Goal: Task Accomplishment & Management: Manage account settings

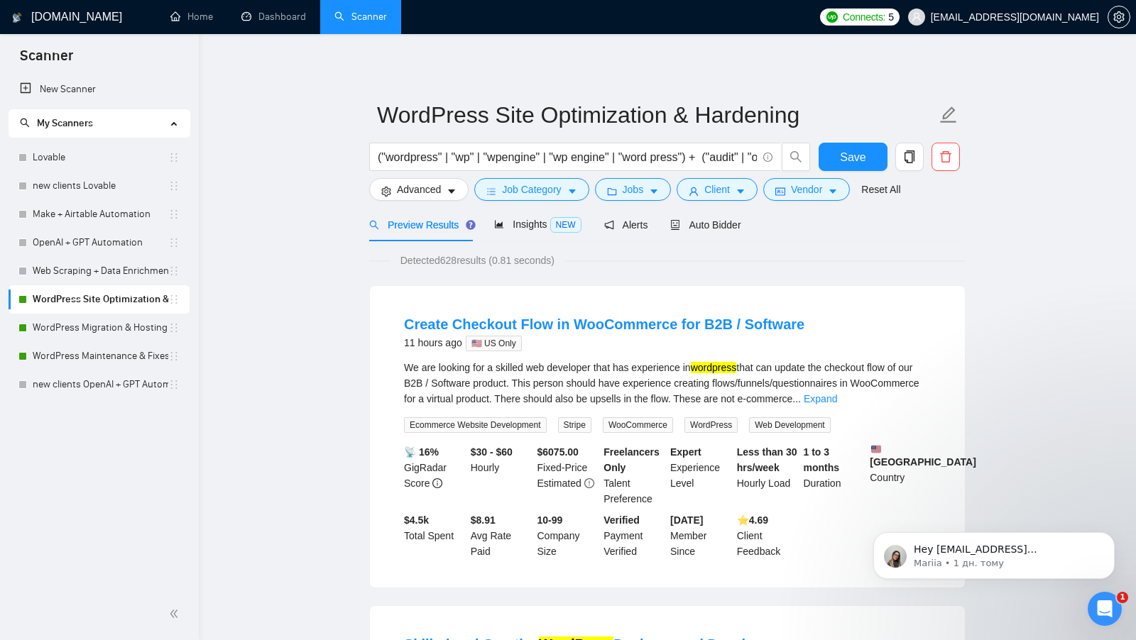
scroll to position [0, 481]
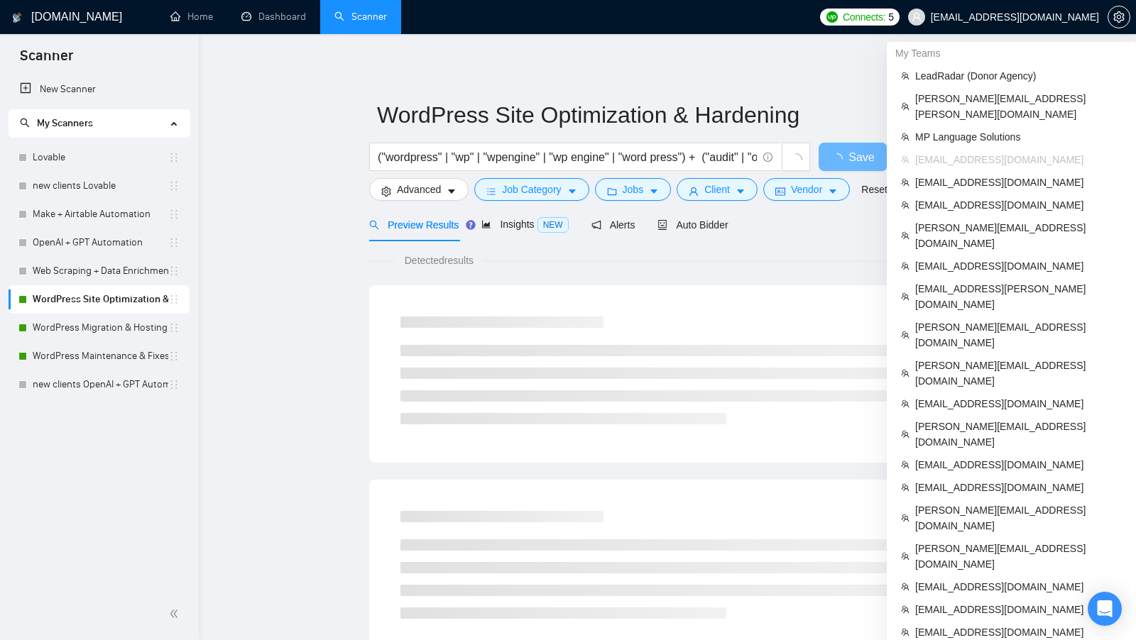
click at [1060, 17] on span "[EMAIL_ADDRESS][DOMAIN_NAME]" at bounding box center [1014, 17] width 168 height 0
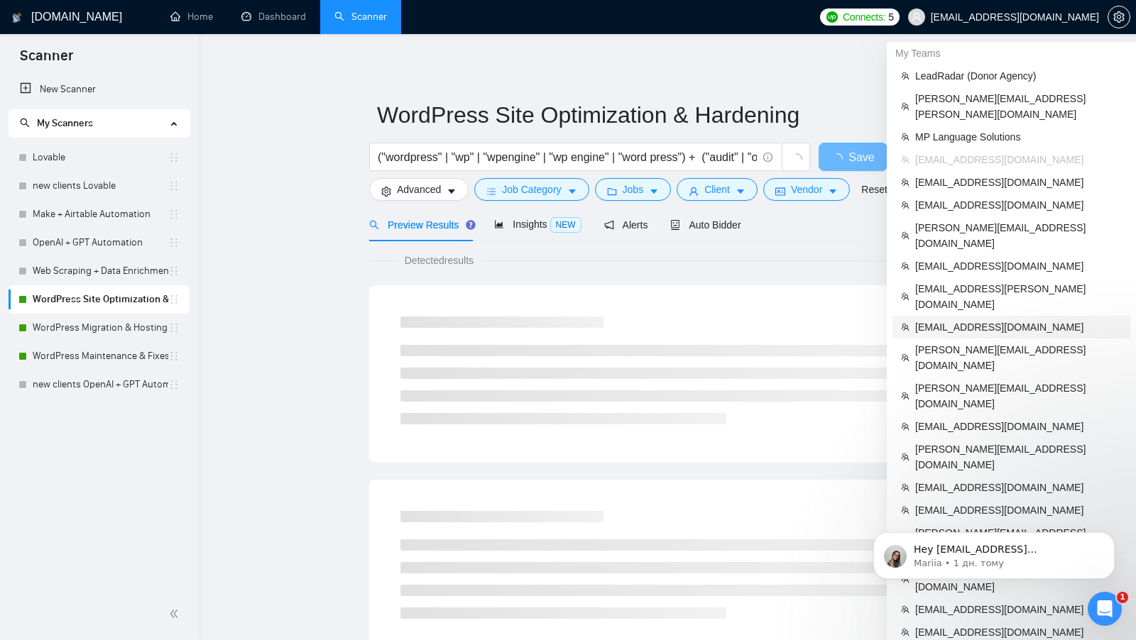
click at [1003, 319] on span "humayunjaved307@gmail.com" at bounding box center [1018, 327] width 207 height 16
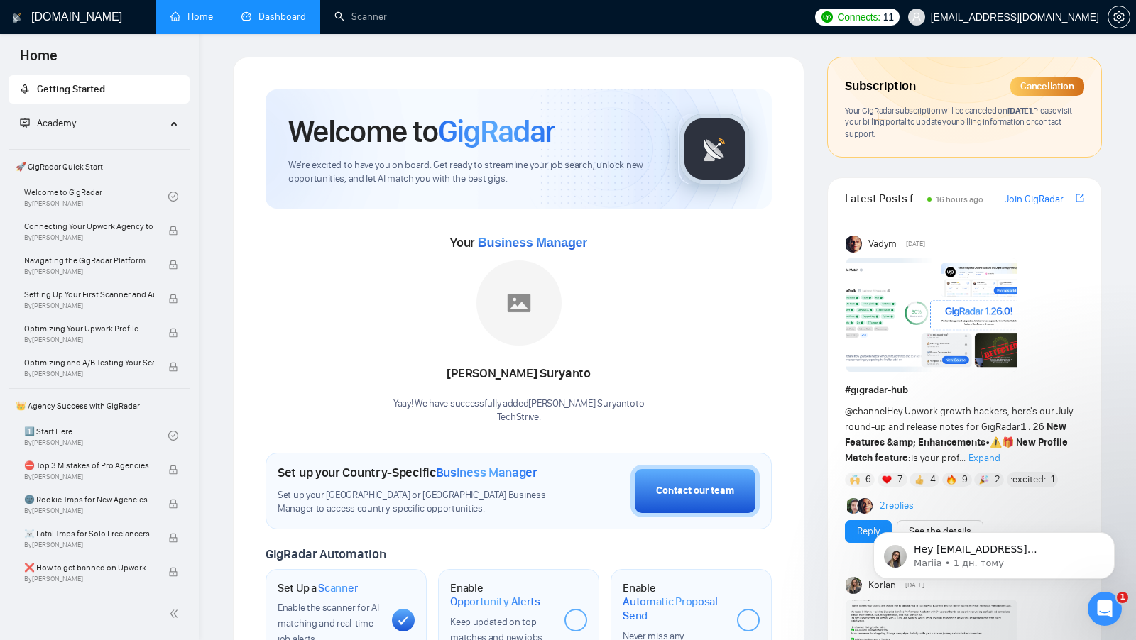
click at [288, 11] on link "Dashboard" at bounding box center [273, 17] width 65 height 12
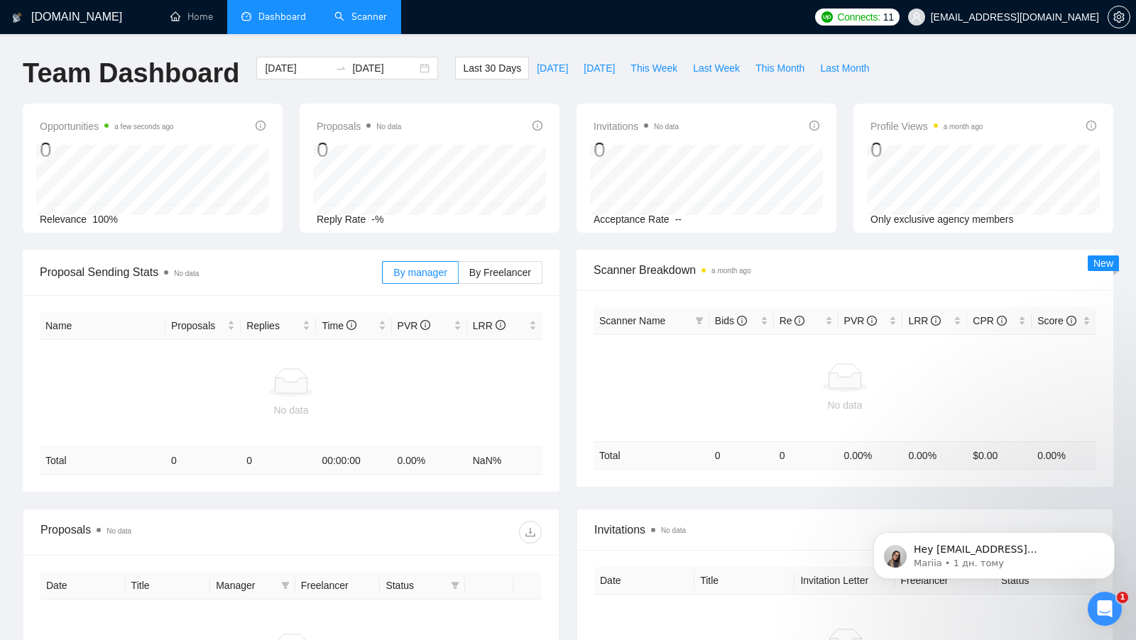
click at [369, 23] on link "Scanner" at bounding box center [360, 17] width 53 height 12
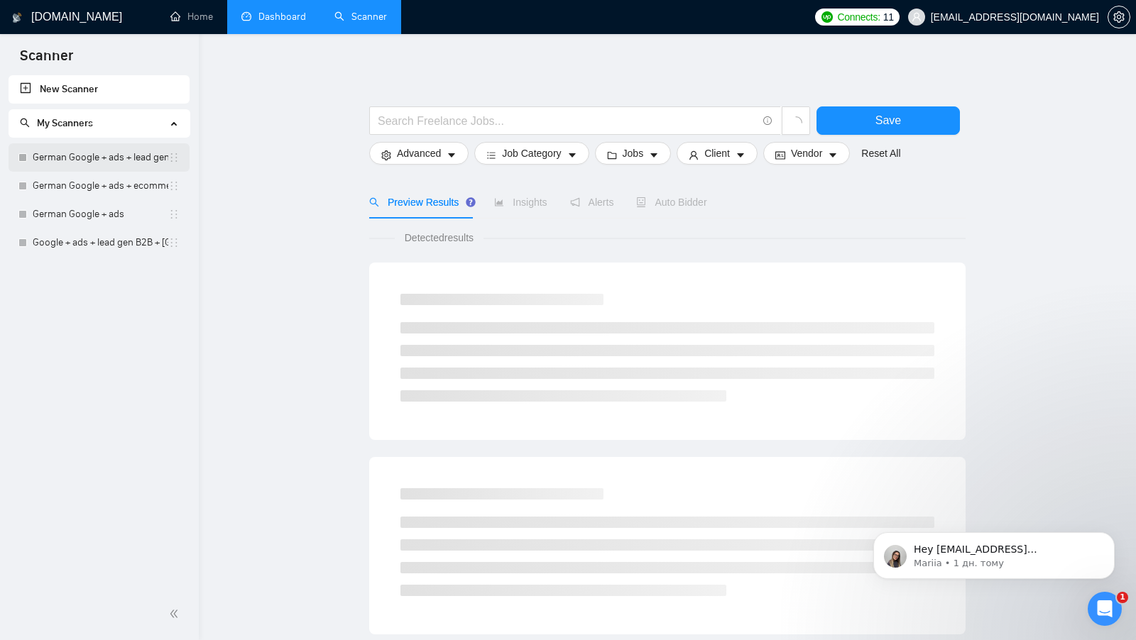
click at [62, 163] on link "German Google + ads + lead gen B2B" at bounding box center [101, 157] width 136 height 28
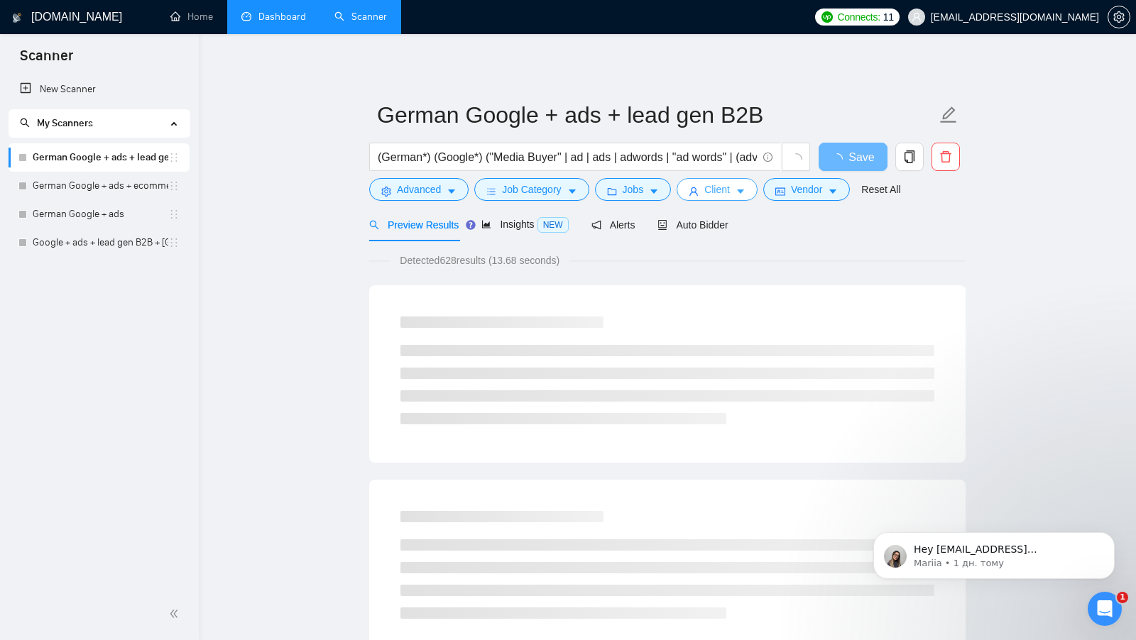
click at [707, 197] on button "Client" at bounding box center [716, 189] width 81 height 23
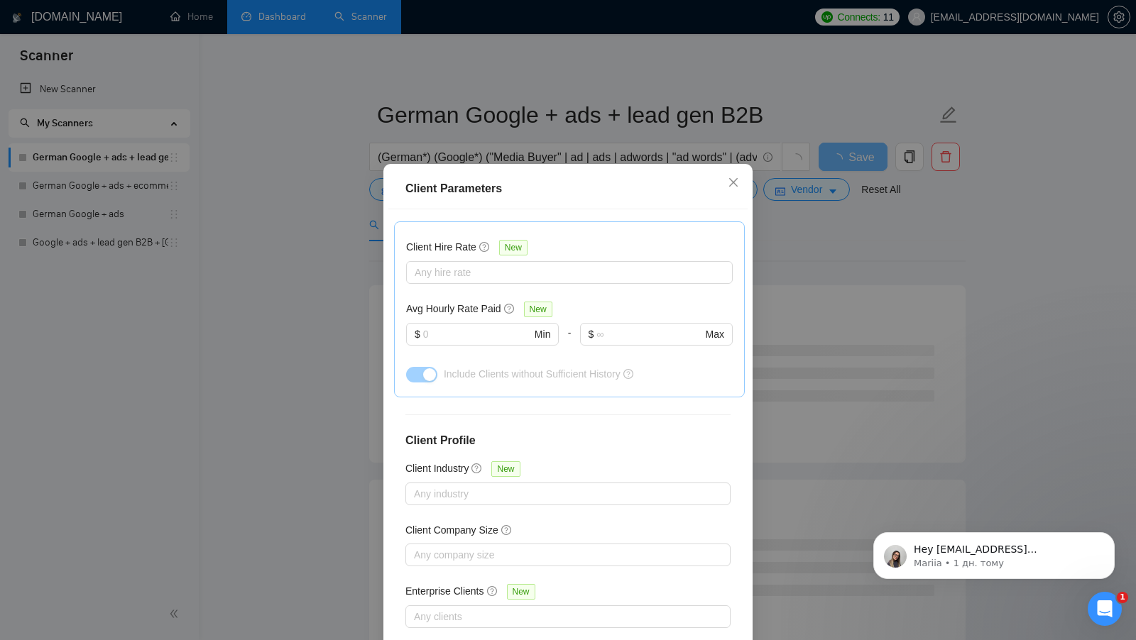
scroll to position [79, 0]
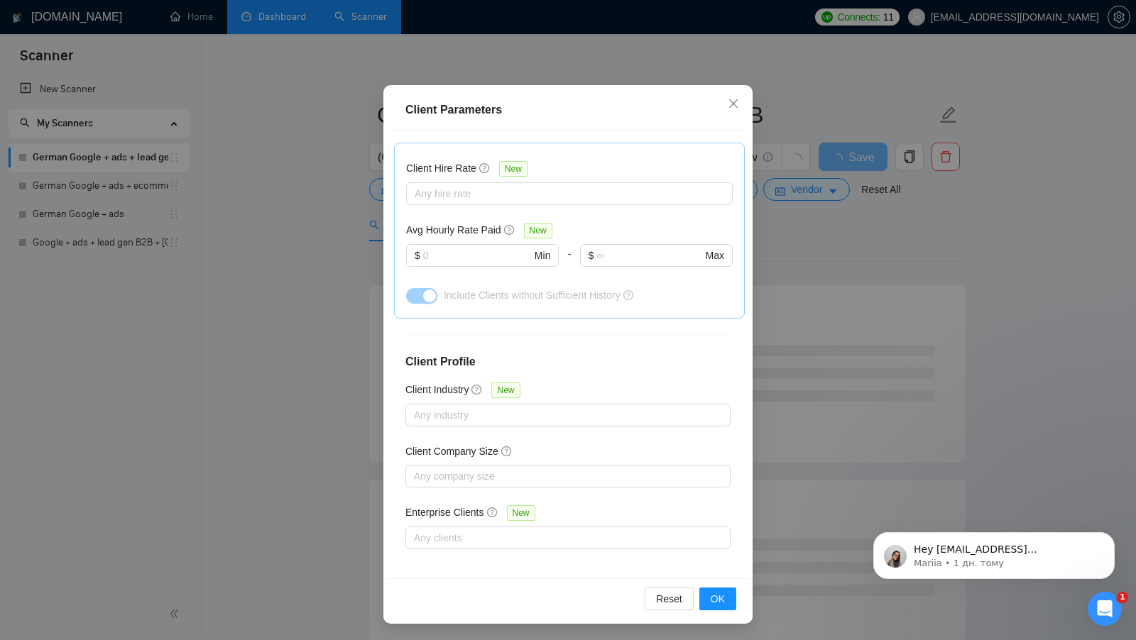
click at [778, 346] on div "Client Parameters Client Location Include Client Countries Select Exclude Clien…" at bounding box center [568, 320] width 1136 height 640
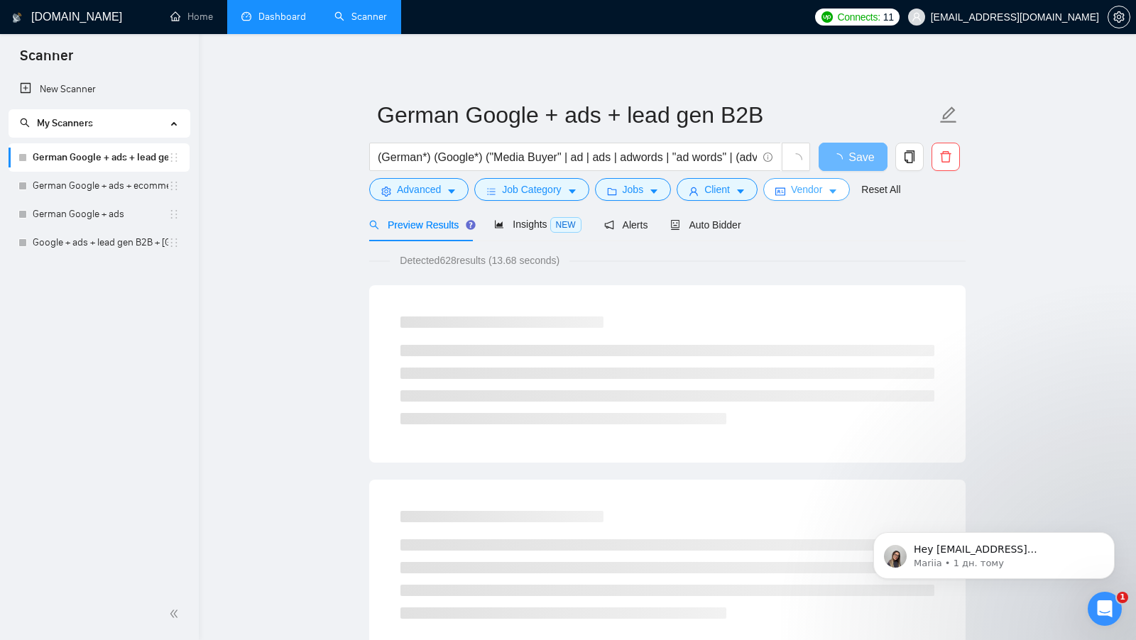
click at [794, 195] on span "Vendor" at bounding box center [806, 190] width 31 height 16
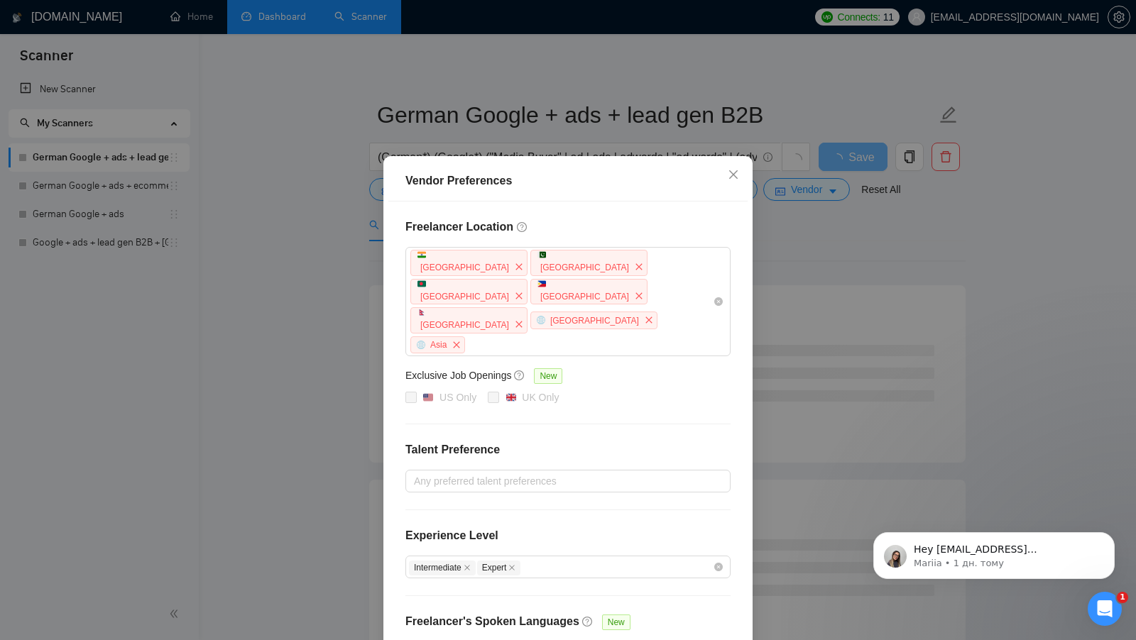
scroll to position [48, 0]
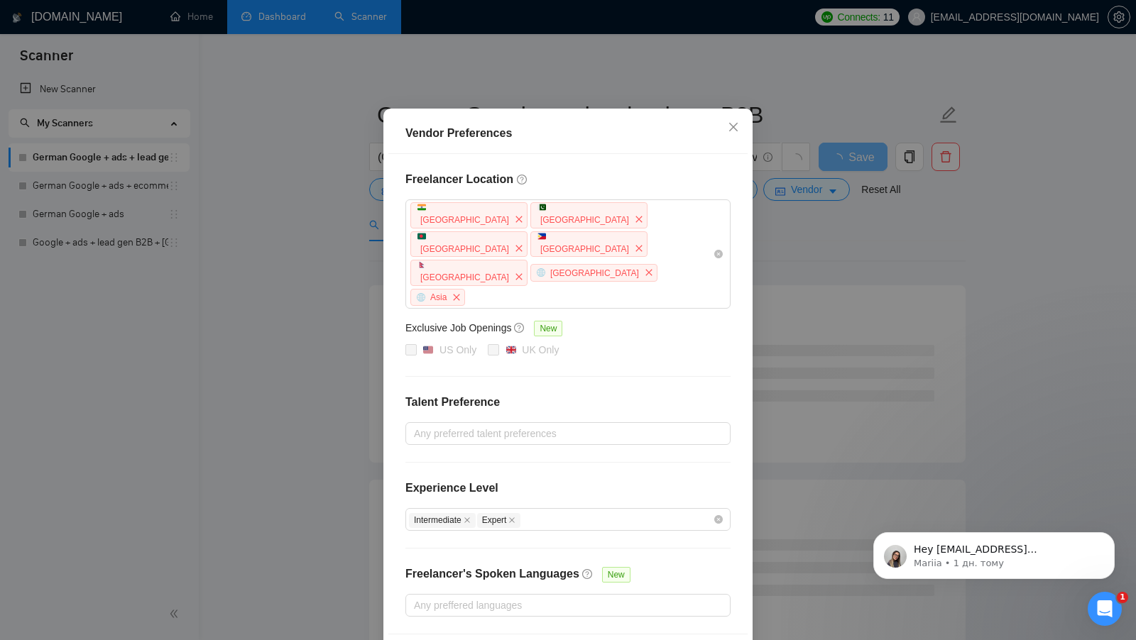
click at [805, 326] on div "Vendor Preferences Freelancer Location India Pakistan Bangladesh Philippines Ne…" at bounding box center [568, 320] width 1136 height 640
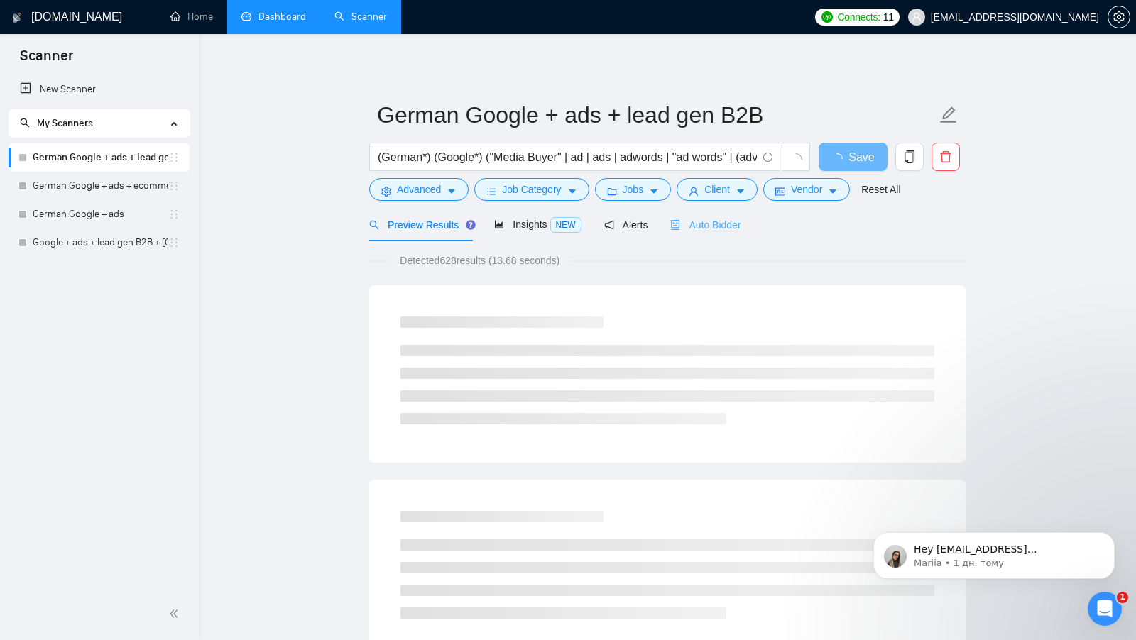
scroll to position [0, 0]
click at [654, 194] on icon "caret-down" at bounding box center [654, 192] width 10 height 10
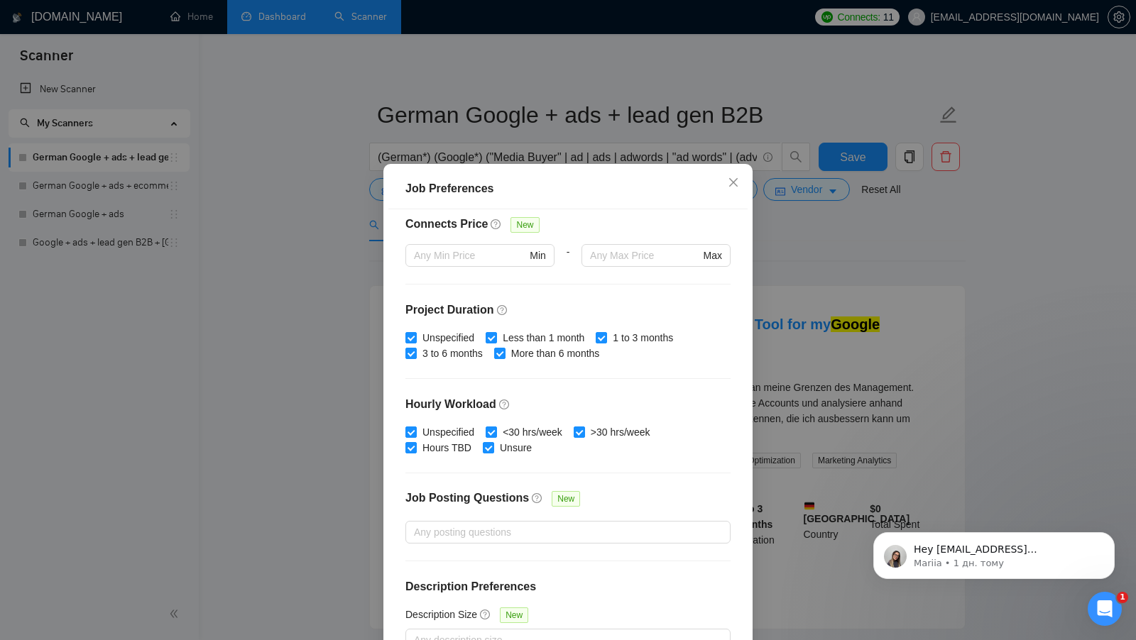
scroll to position [350, 0]
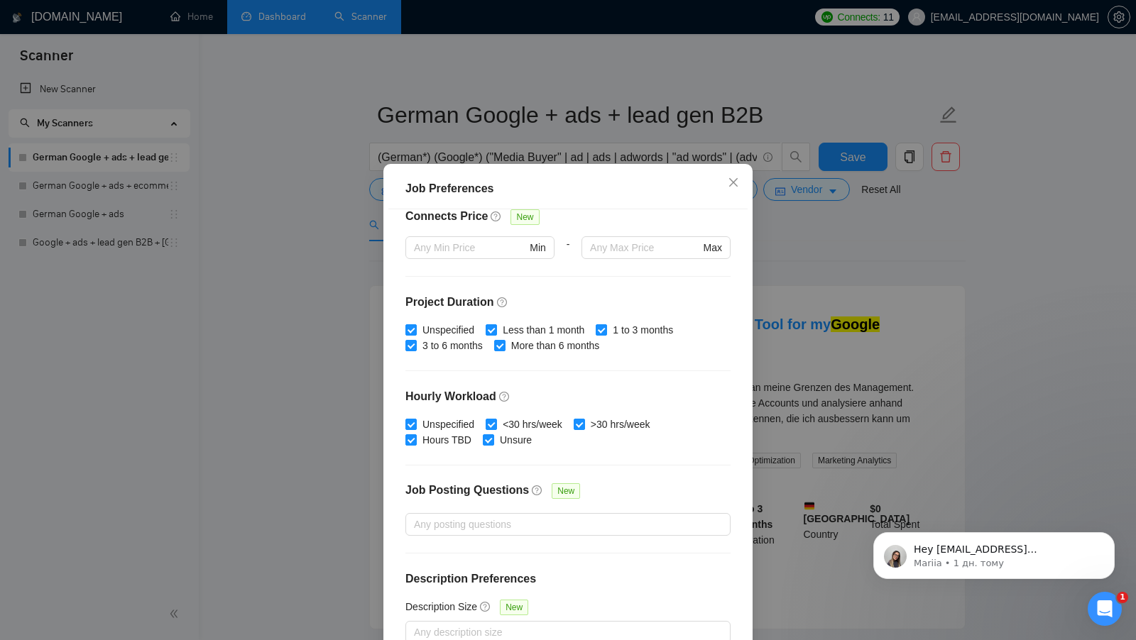
click at [780, 376] on div "Job Preferences Budget Project Type All Fixed Price Hourly Rate Fixed Price Bud…" at bounding box center [568, 320] width 1136 height 640
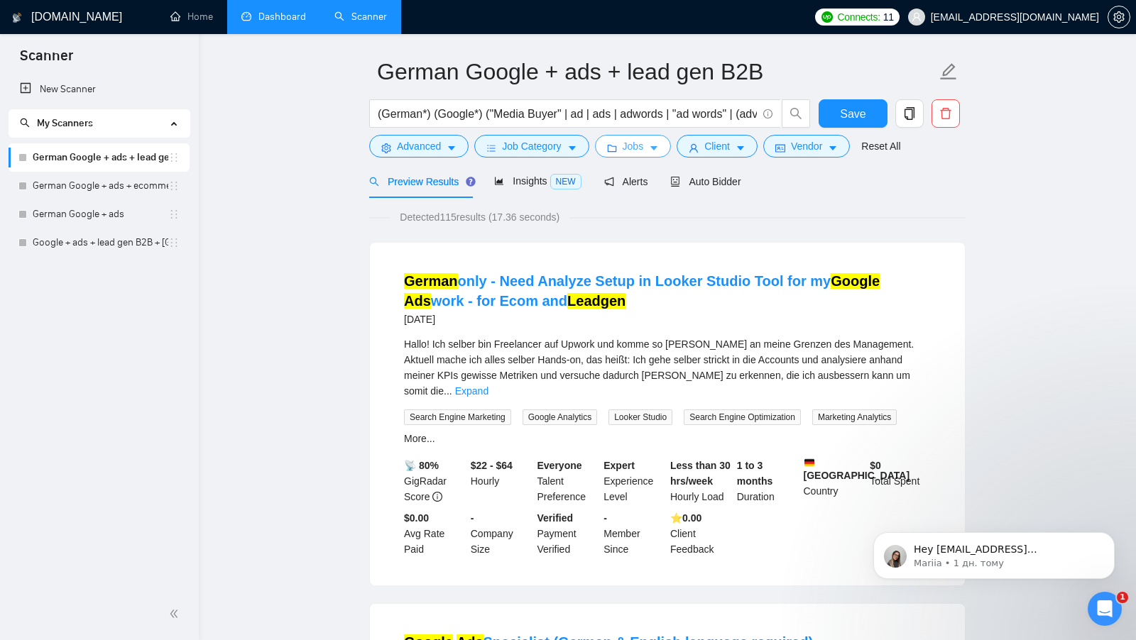
scroll to position [67, 0]
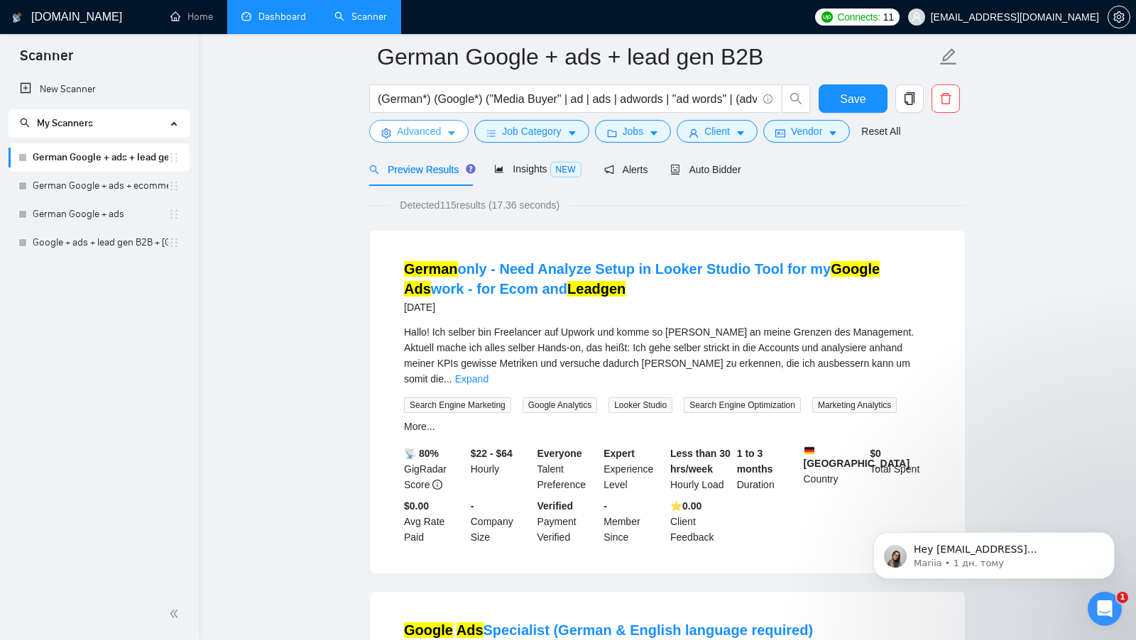
click at [450, 138] on icon "caret-down" at bounding box center [451, 133] width 10 height 10
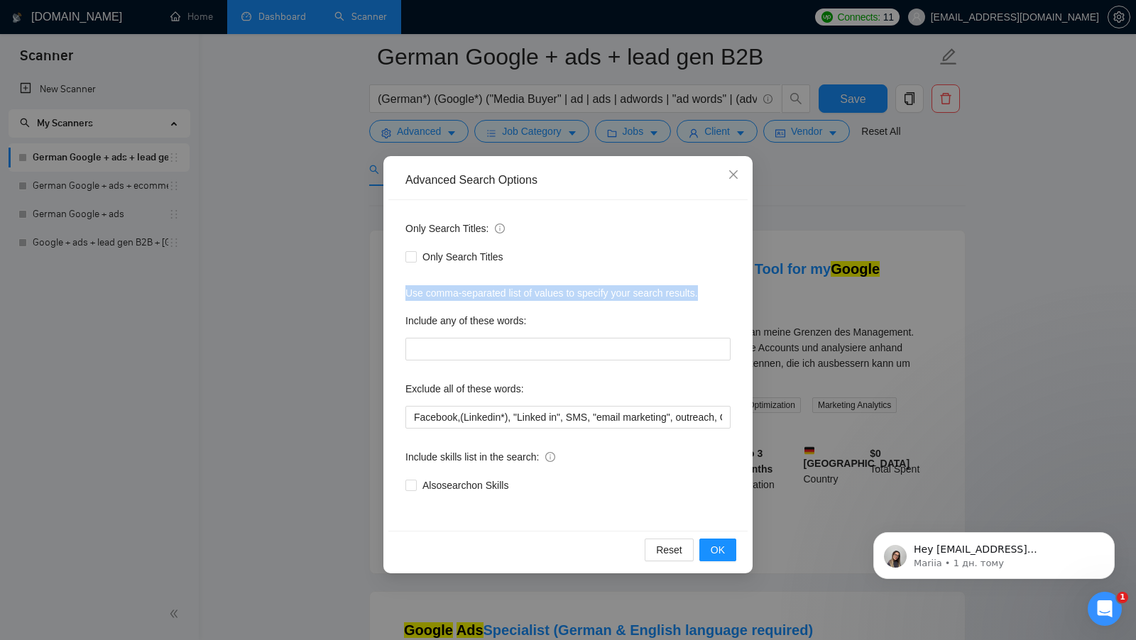
click at [786, 285] on div "Advanced Search Options Only Search Titles: Only Search Titles Use comma-separa…" at bounding box center [568, 320] width 1136 height 640
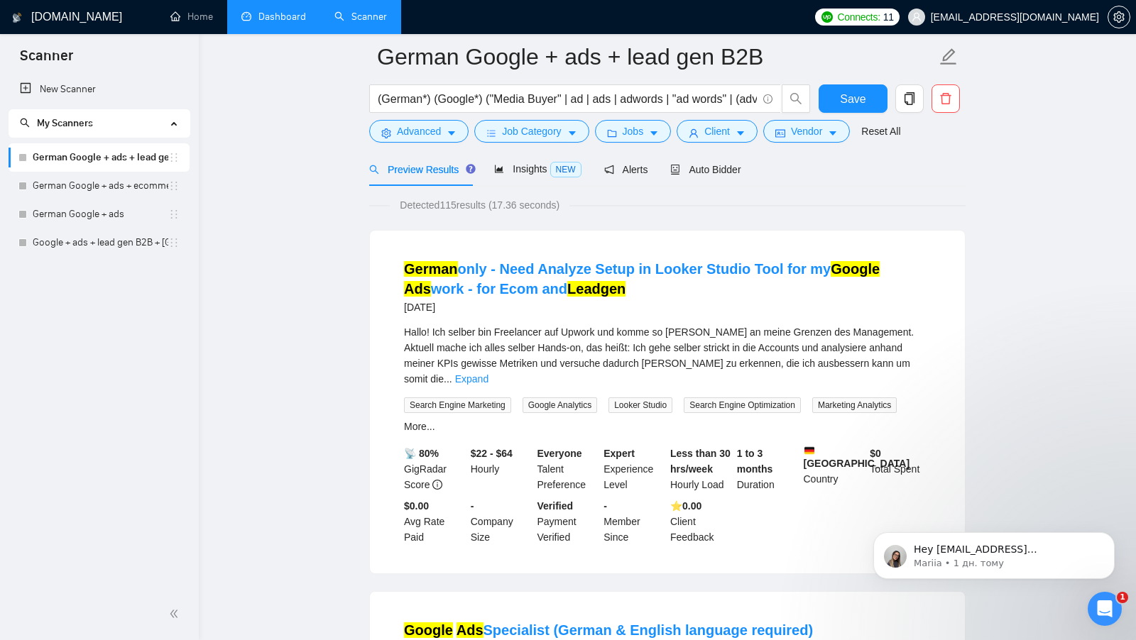
click at [544, 115] on div "(German*) (Google*) ("Media Buyer" | ad | ads | adwords | "ad words" | (advert*…" at bounding box center [589, 101] width 447 height 35
click at [532, 137] on span "Job Category" at bounding box center [531, 131] width 59 height 16
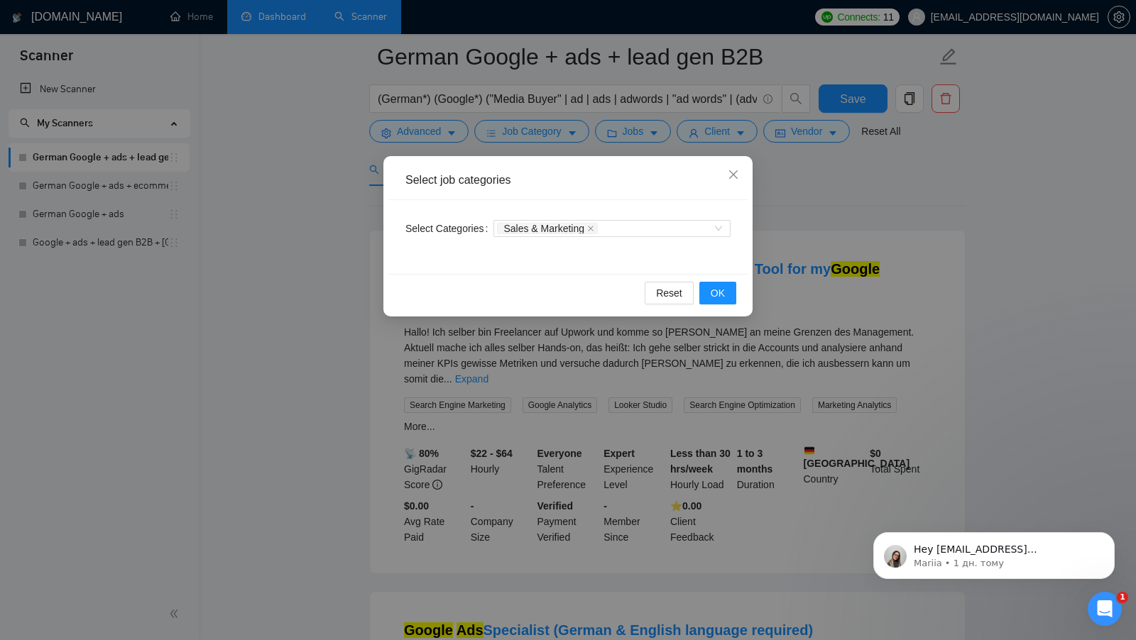
click at [352, 241] on div "Select job categories Select Categories Sales & Marketing Reset OK" at bounding box center [568, 320] width 1136 height 640
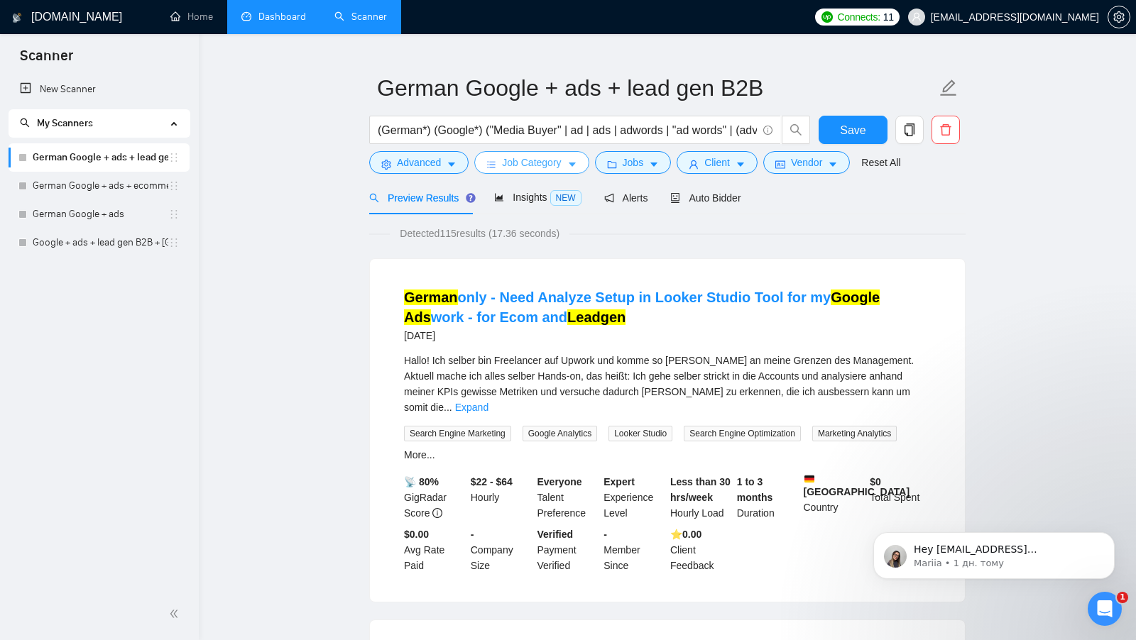
scroll to position [0, 0]
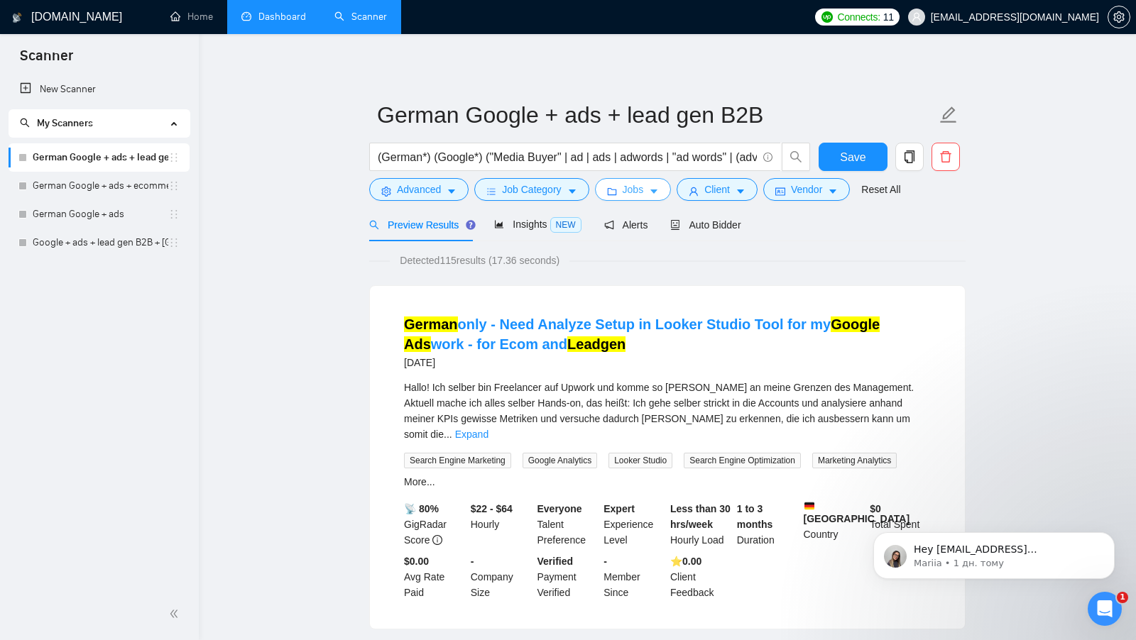
click at [638, 190] on span "Jobs" at bounding box center [632, 190] width 21 height 16
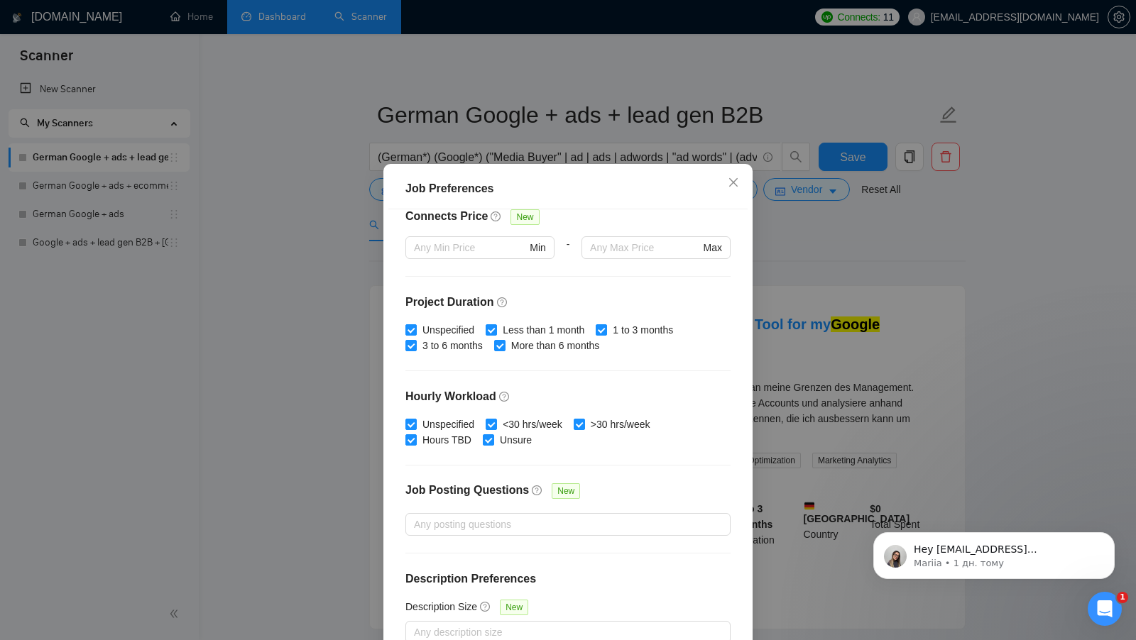
click at [778, 226] on div "Job Preferences Budget Project Type All Fixed Price Hourly Rate Fixed Price Bud…" at bounding box center [568, 320] width 1136 height 640
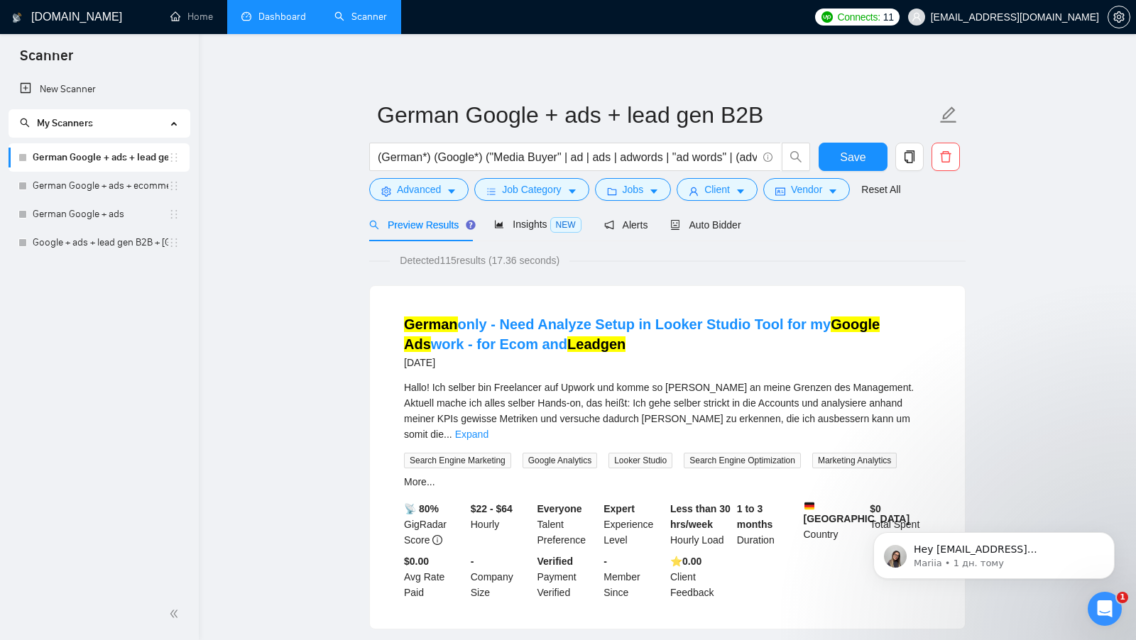
click at [749, 202] on form "German Google + ads + lead gen B2B (German*) (Google*) ("Media Buyer" | ad | ad…" at bounding box center [667, 150] width 596 height 116
click at [742, 199] on button "Client" at bounding box center [716, 189] width 81 height 23
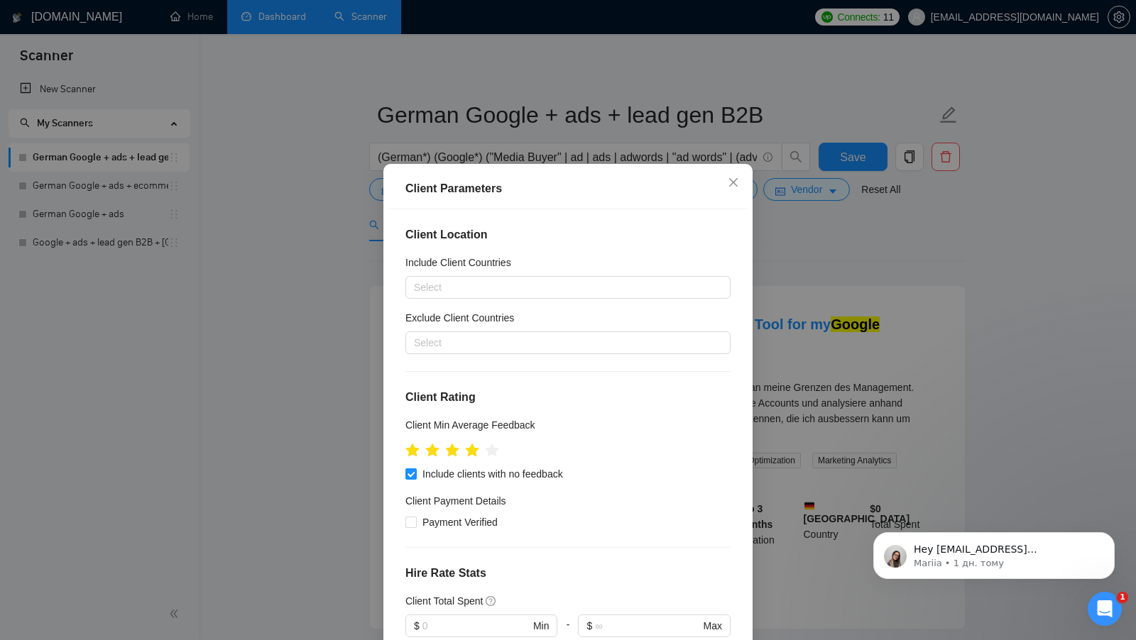
click at [735, 273] on div "Client Location Include Client Countries Select Exclude Client Countries Select…" at bounding box center [567, 433] width 359 height 448
click at [766, 260] on div "Client Parameters Client Location Include Client Countries Select Exclude Clien…" at bounding box center [568, 320] width 1136 height 640
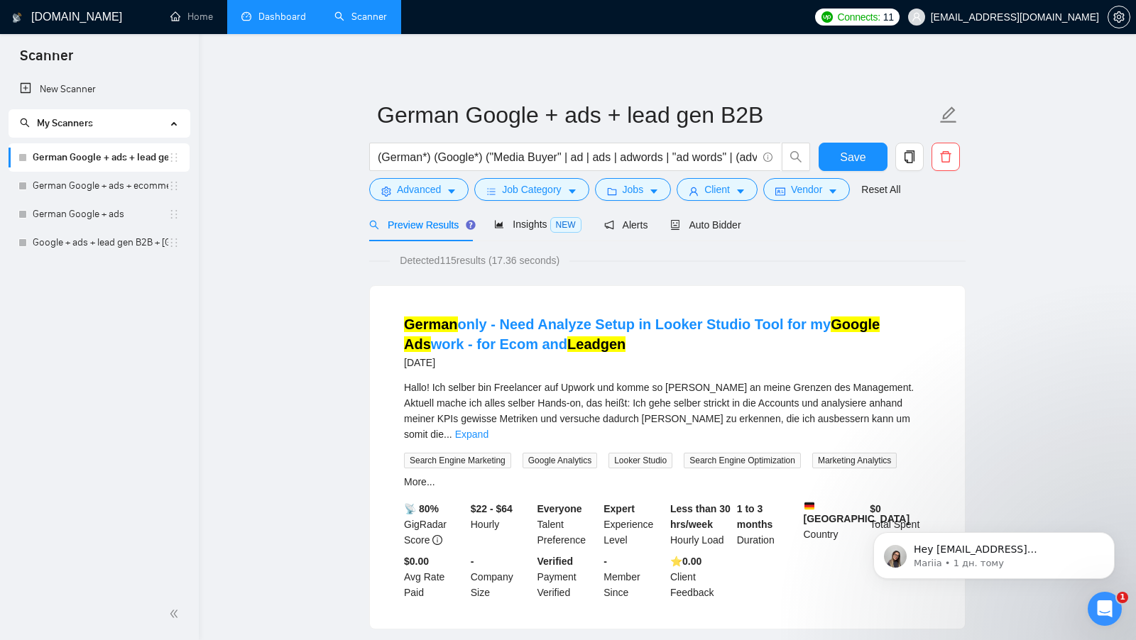
click at [262, 23] on link "Dashboard" at bounding box center [273, 17] width 65 height 12
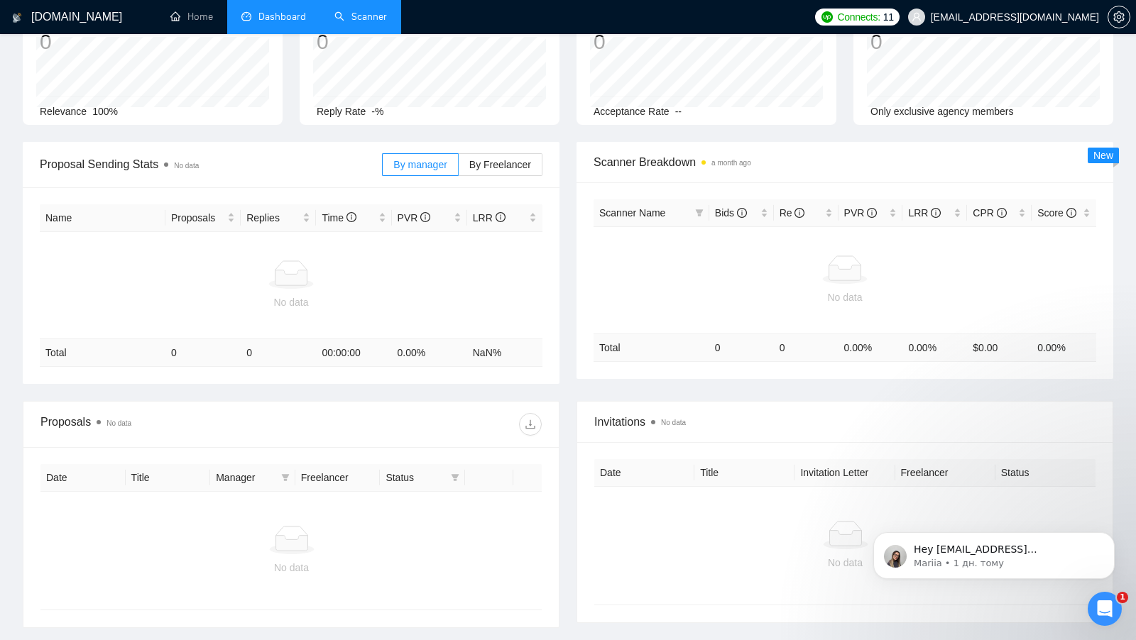
scroll to position [200, 0]
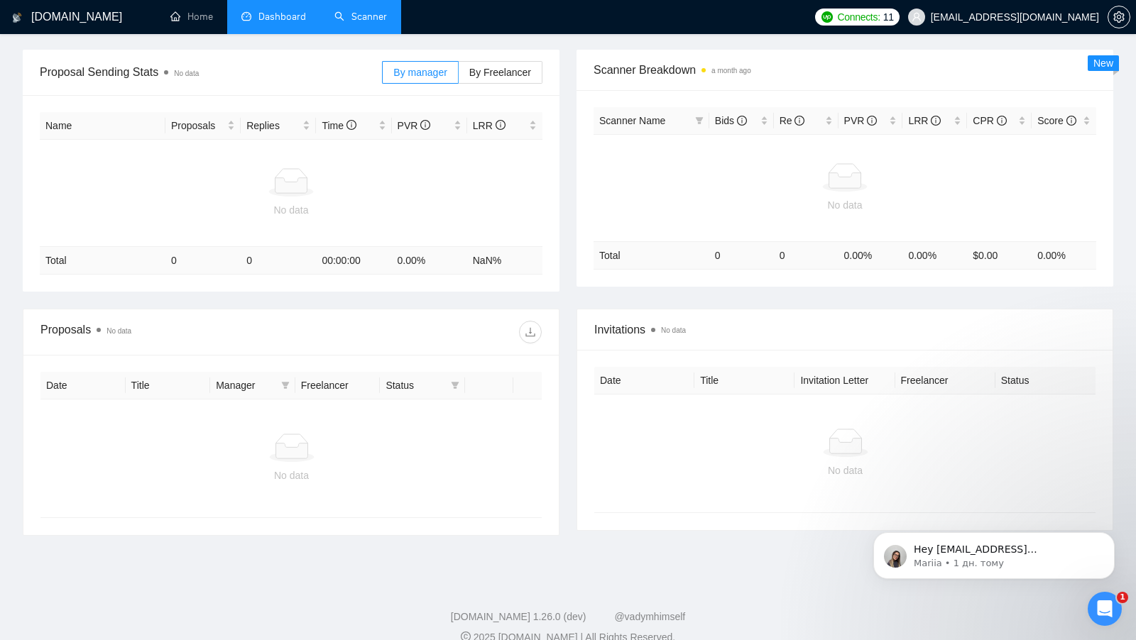
click at [356, 23] on link "Scanner" at bounding box center [360, 17] width 53 height 12
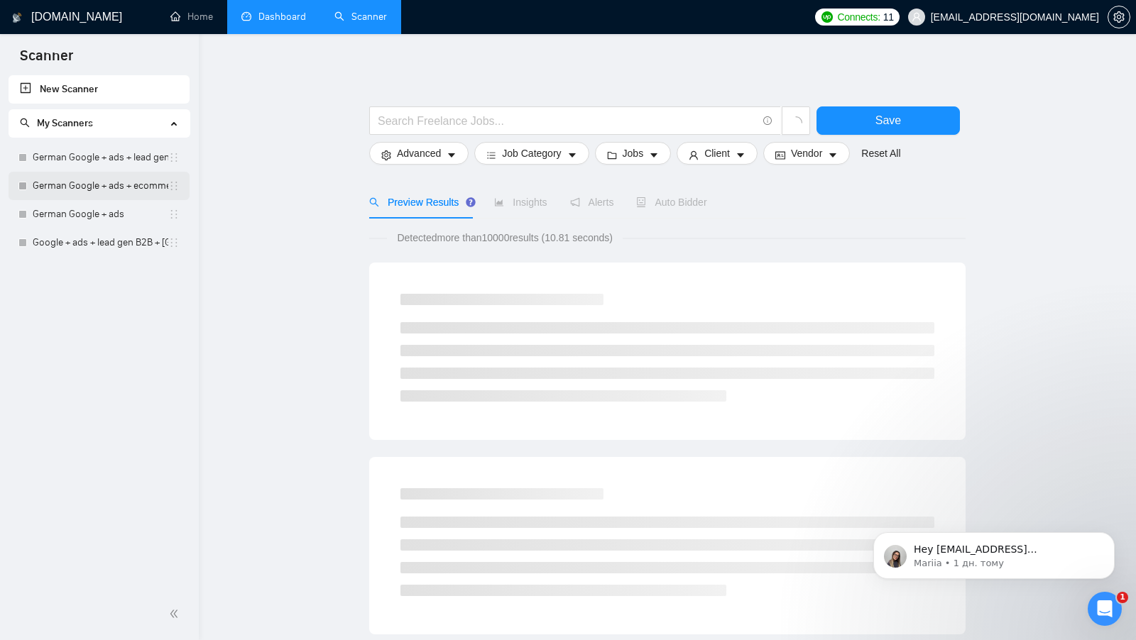
click at [133, 182] on link "German Google + ads + ecommerce" at bounding box center [101, 186] width 136 height 28
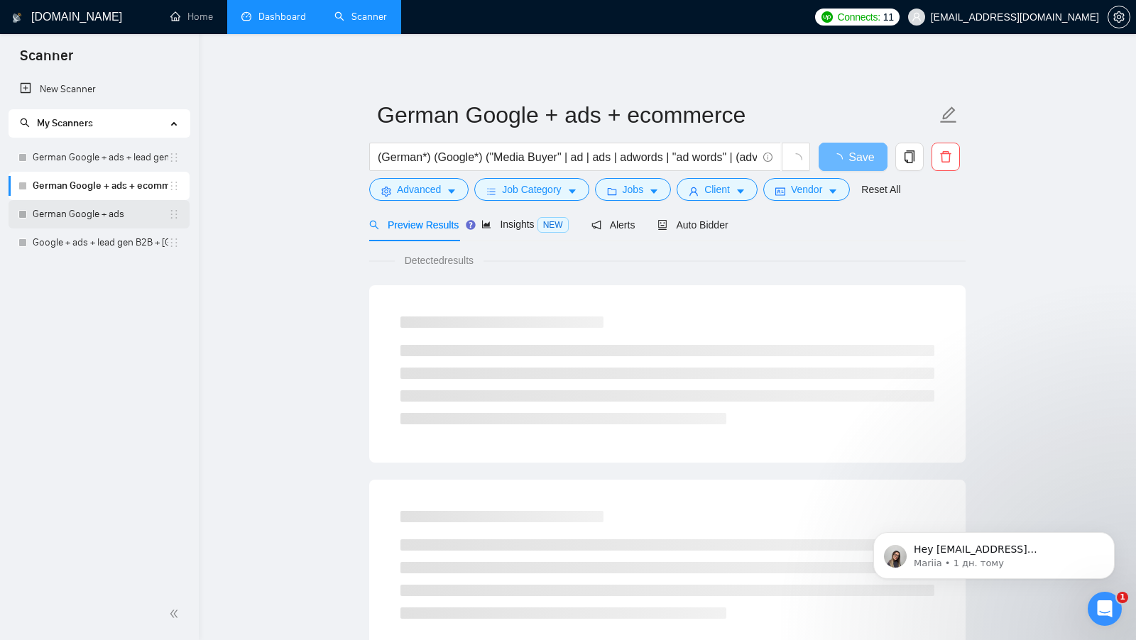
click at [92, 219] on link "German Google + ads" at bounding box center [101, 214] width 136 height 28
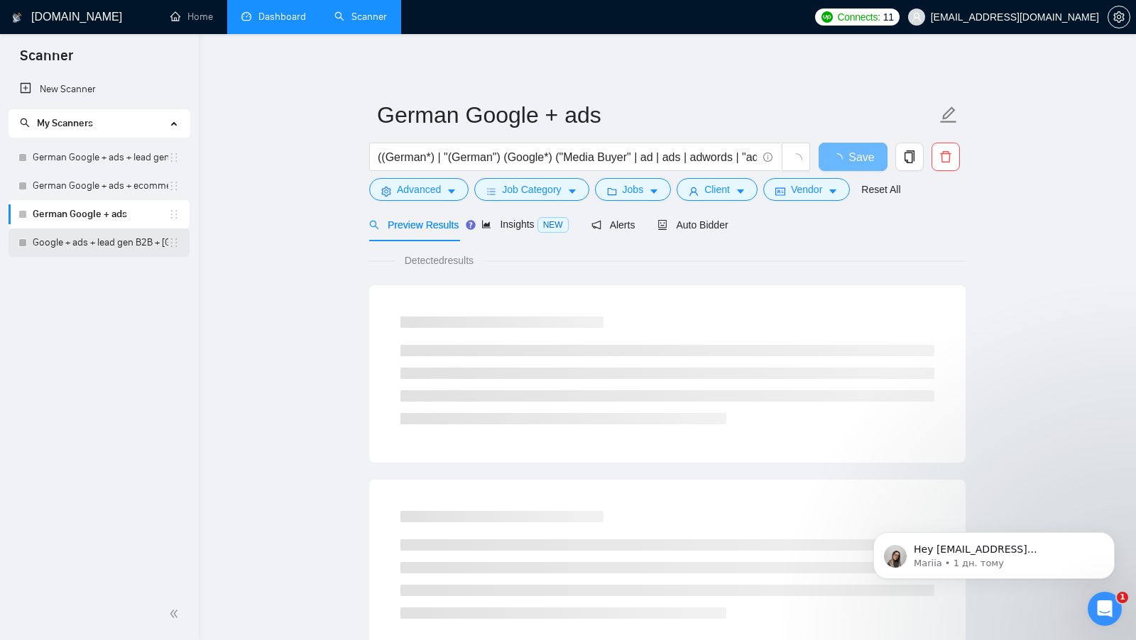
click at [116, 249] on link "Google + ads + lead gen B2B + Europe" at bounding box center [101, 243] width 136 height 28
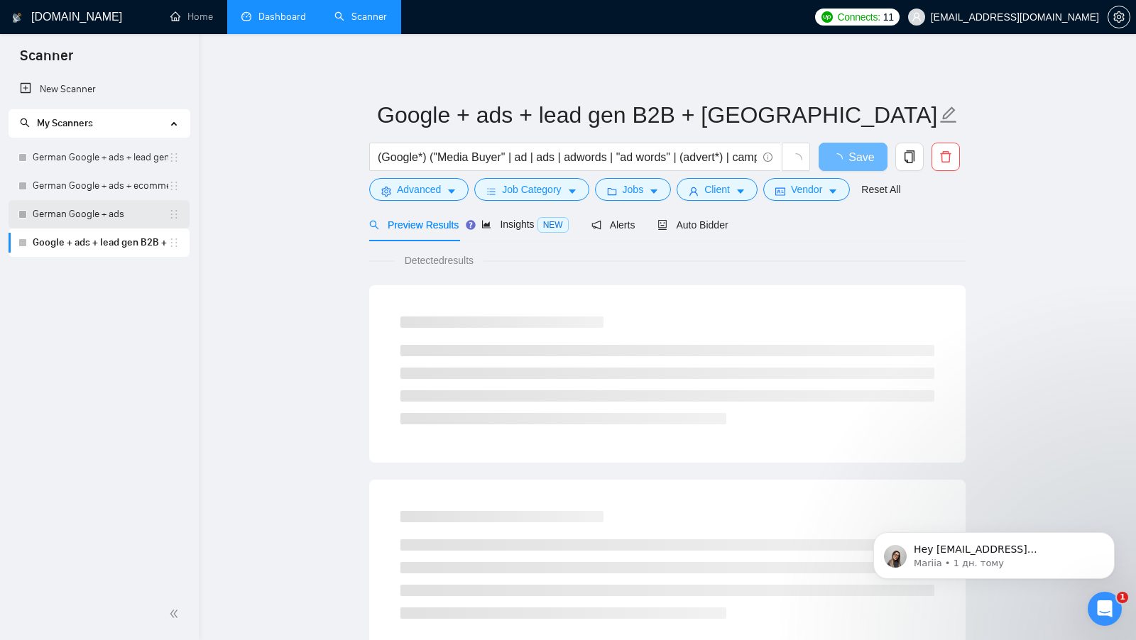
click at [126, 226] on link "German Google + ads" at bounding box center [101, 214] width 136 height 28
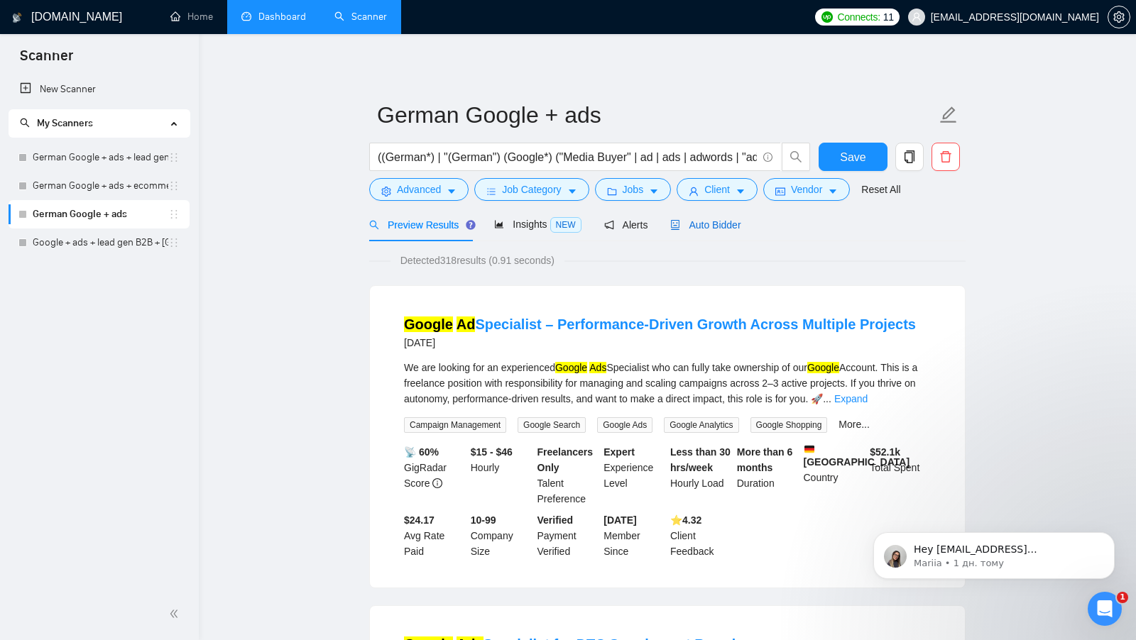
click at [708, 220] on span "Auto Bidder" at bounding box center [705, 224] width 70 height 11
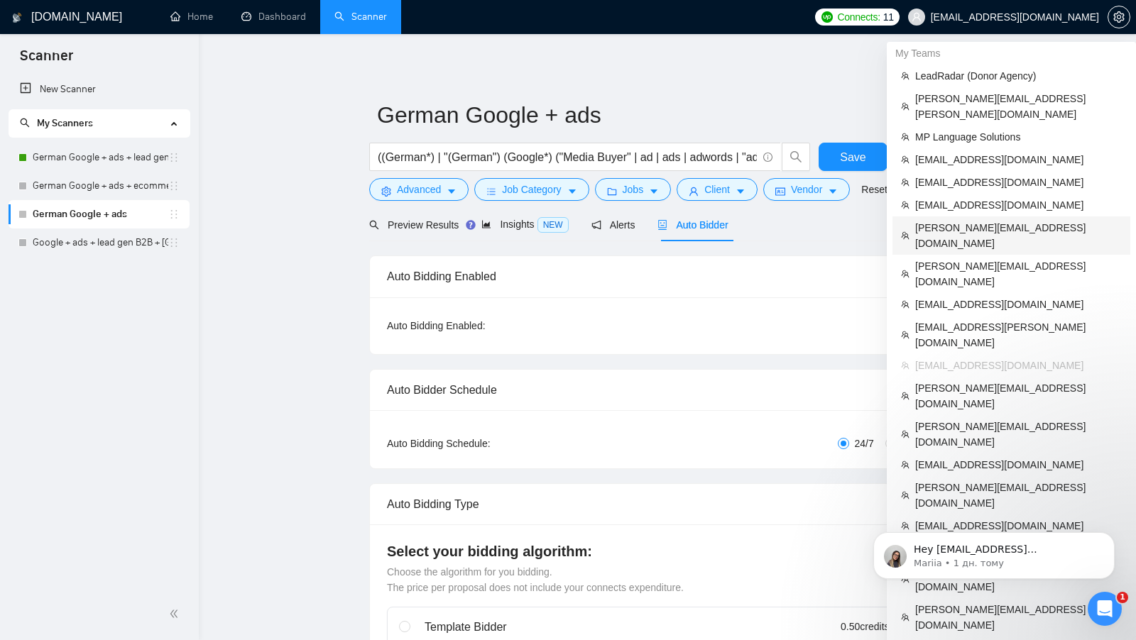
click at [999, 220] on span "michael@nbsbi.com" at bounding box center [1018, 235] width 207 height 31
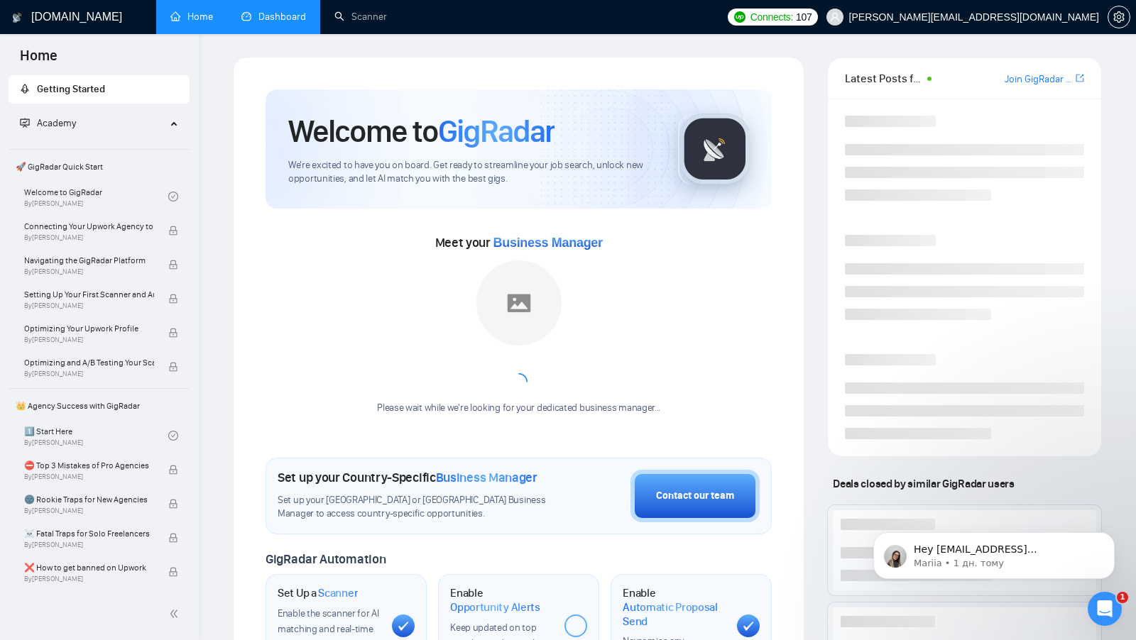
click at [268, 11] on link "Dashboard" at bounding box center [273, 17] width 65 height 12
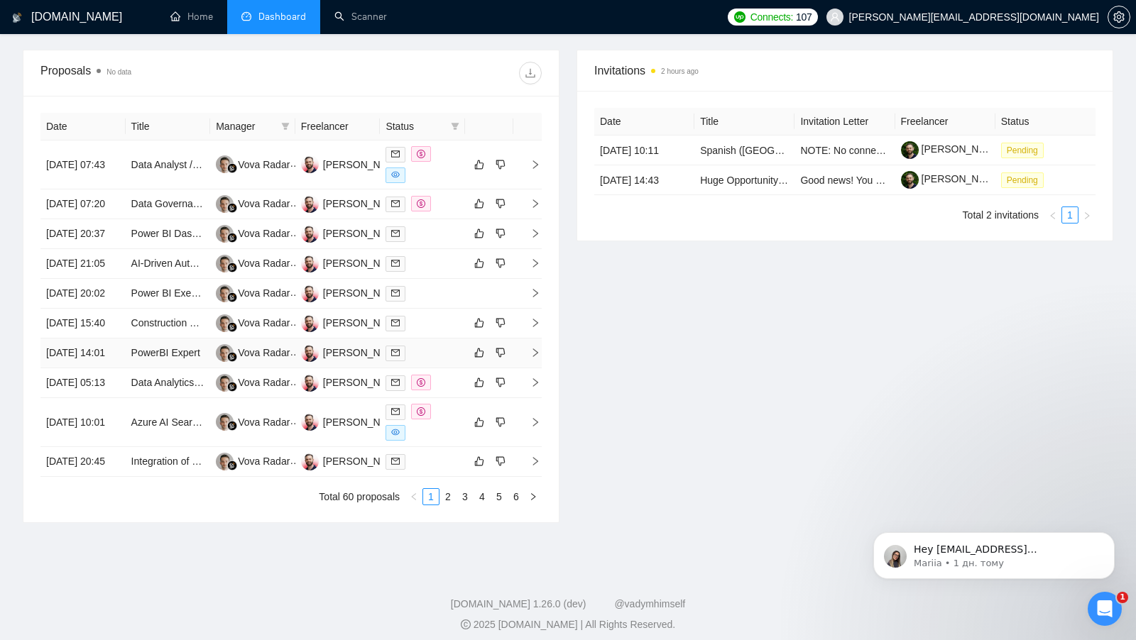
scroll to position [505, 0]
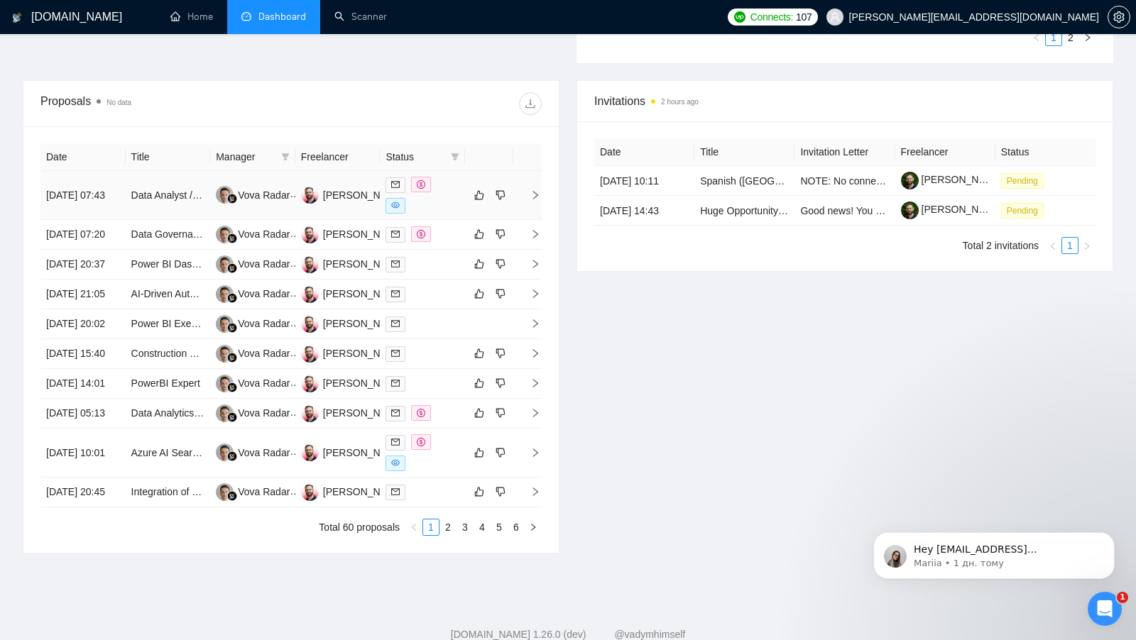
click at [445, 202] on div at bounding box center [422, 195] width 74 height 37
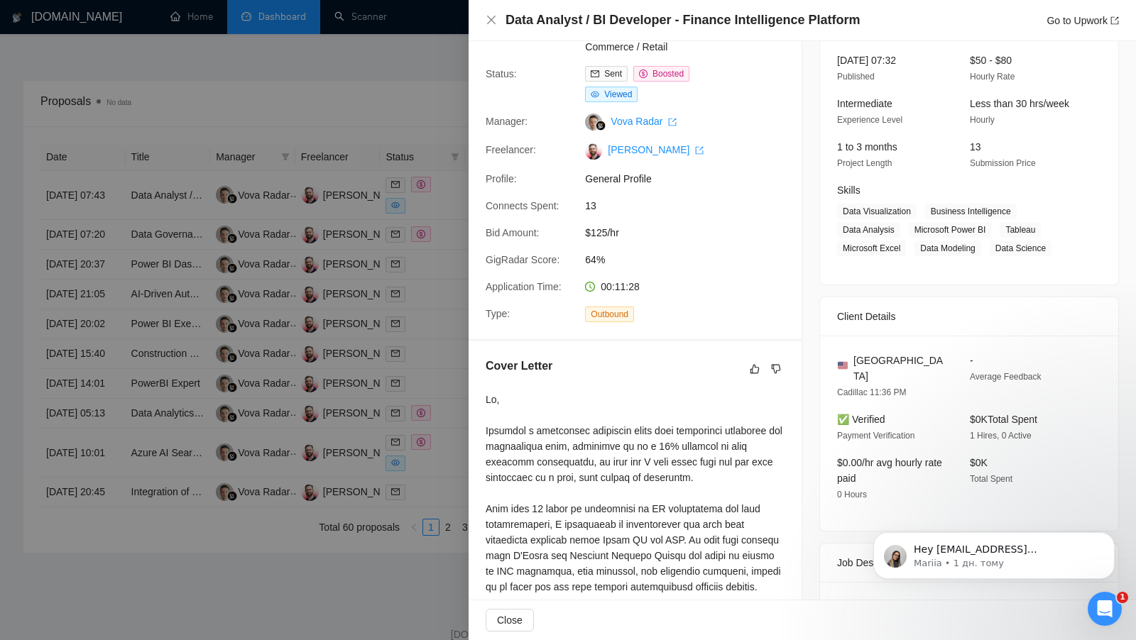
scroll to position [209, 0]
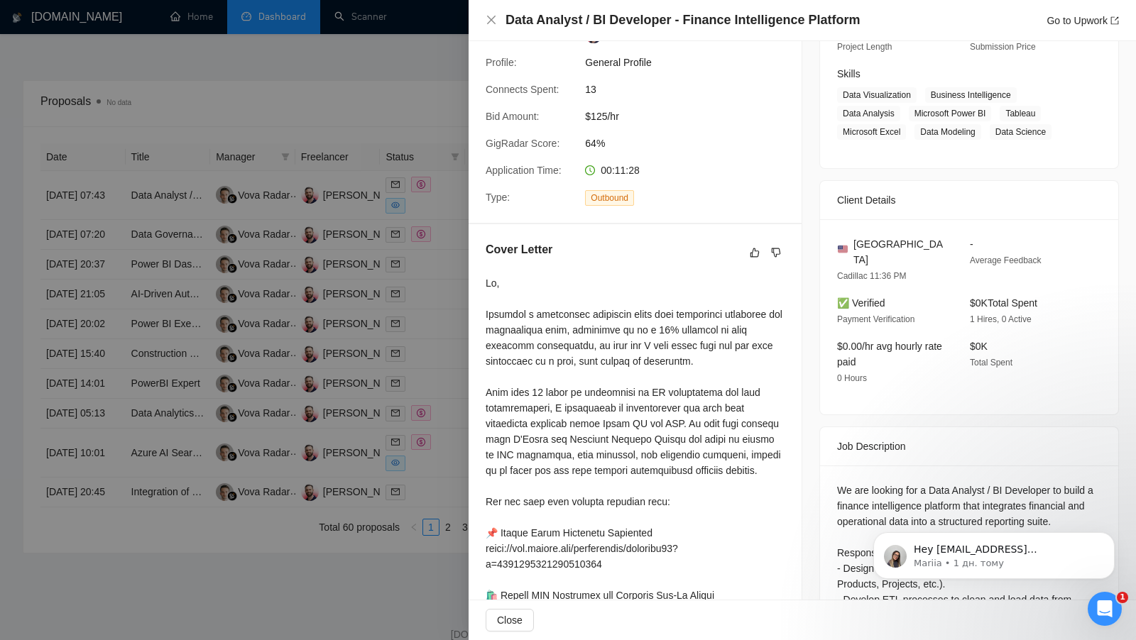
click at [354, 180] on div at bounding box center [568, 320] width 1136 height 640
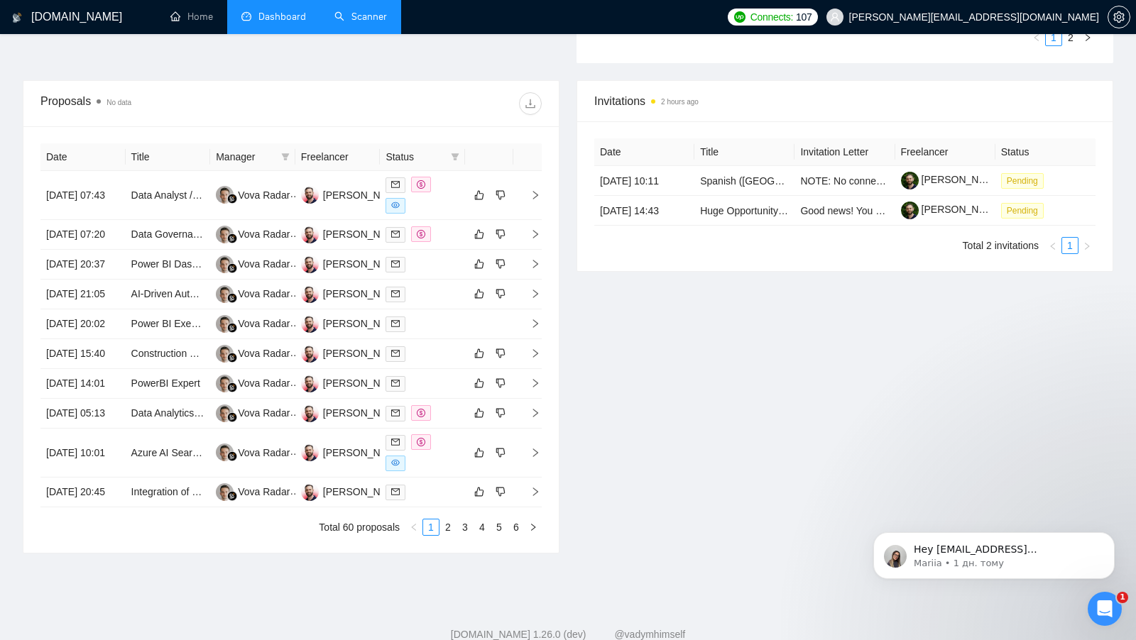
click at [370, 18] on link "Scanner" at bounding box center [360, 17] width 53 height 12
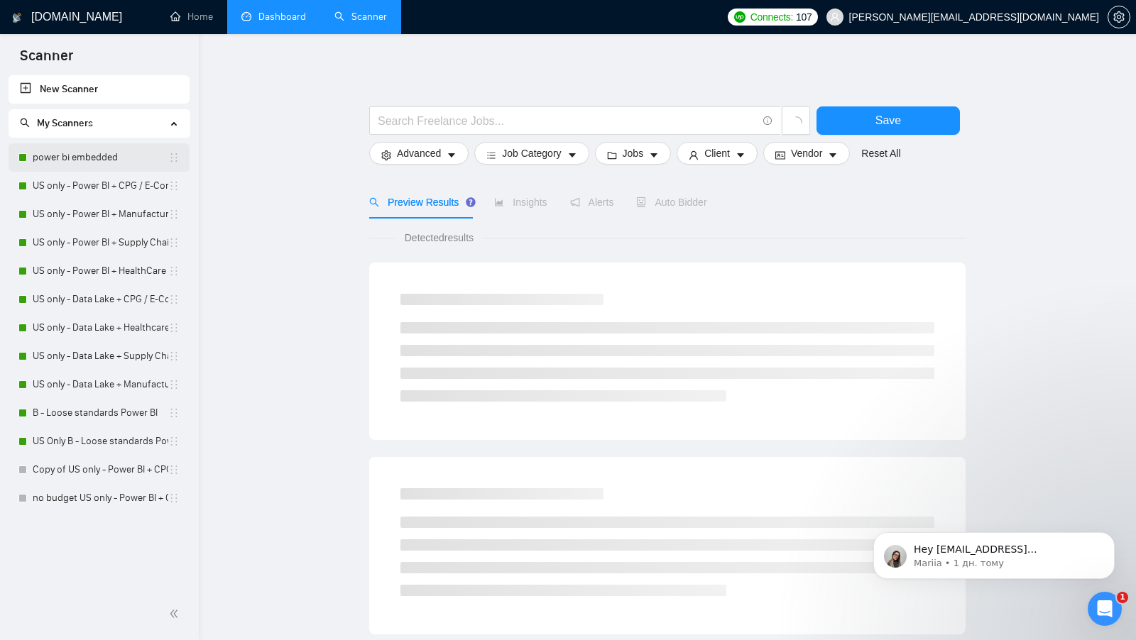
click at [61, 169] on link "power bi embedded" at bounding box center [101, 157] width 136 height 28
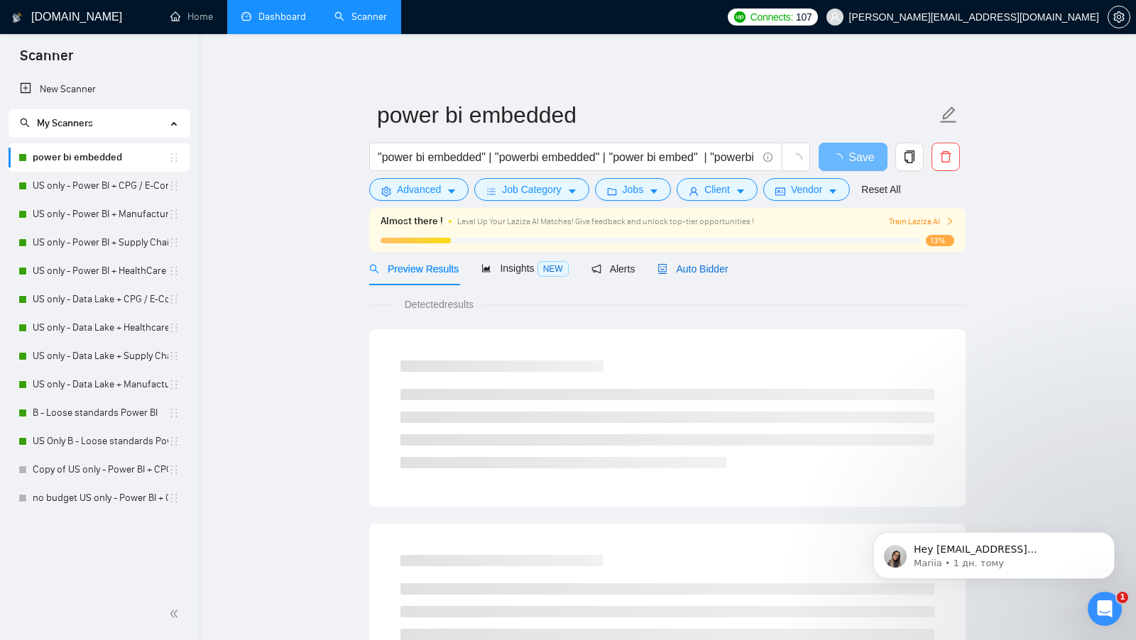
click at [684, 268] on span "Auto Bidder" at bounding box center [692, 268] width 70 height 11
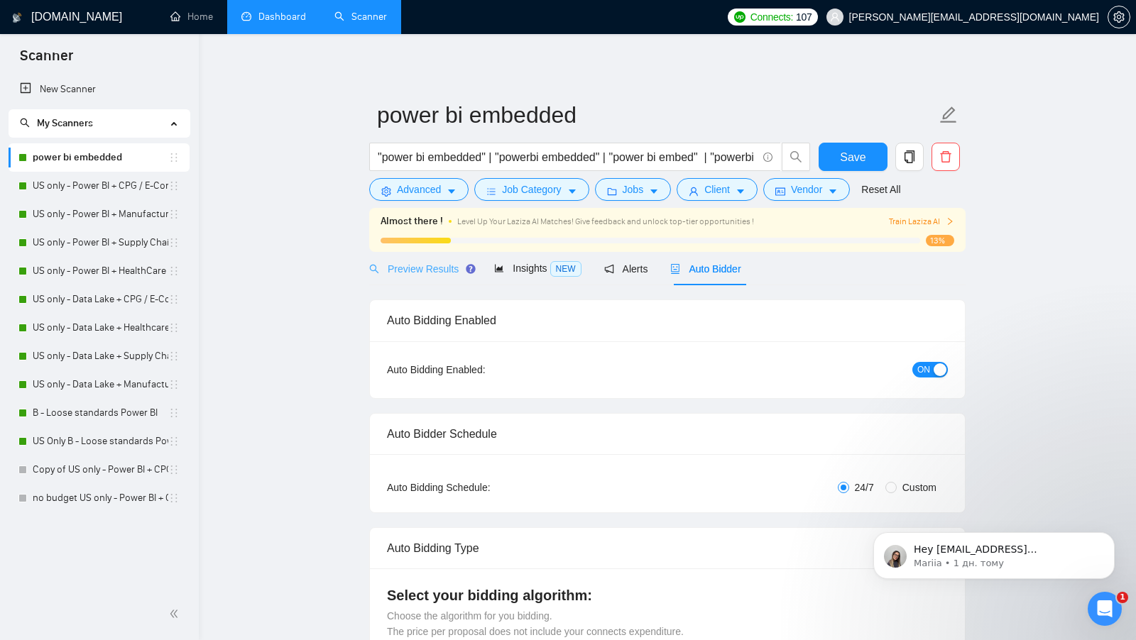
click at [423, 278] on div "Preview Results" at bounding box center [420, 268] width 102 height 33
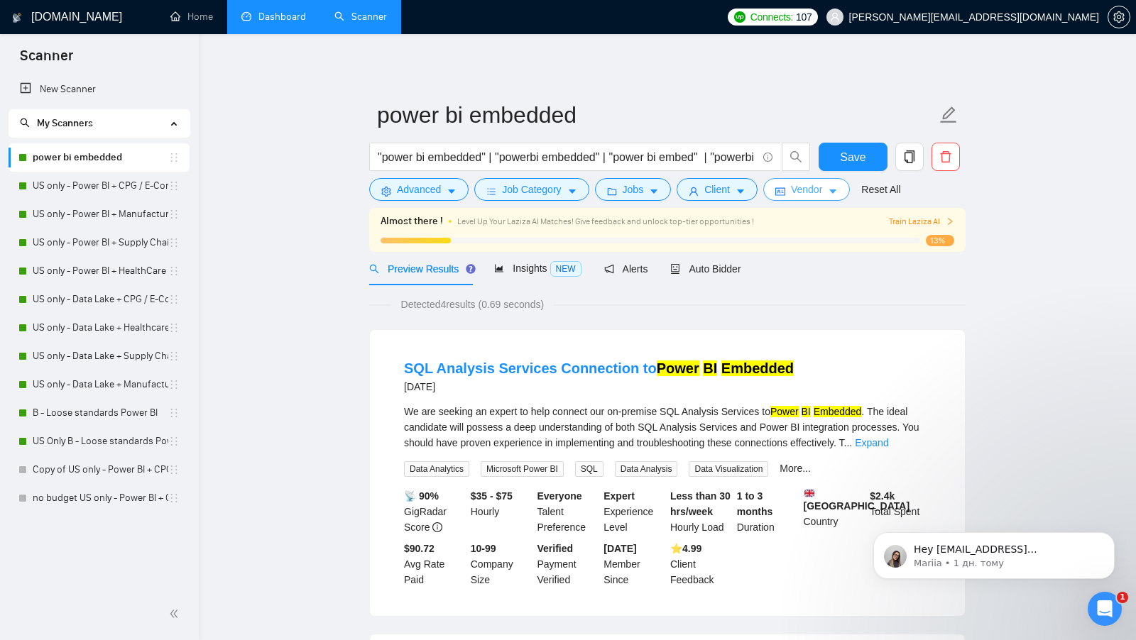
click at [805, 190] on span "Vendor" at bounding box center [806, 190] width 31 height 16
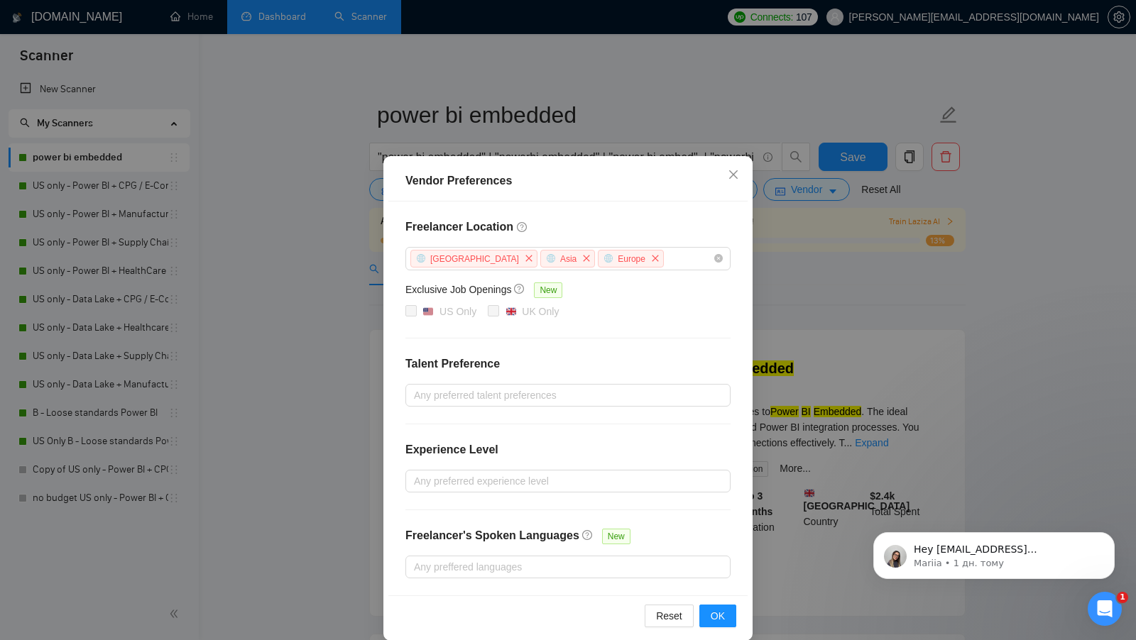
click at [808, 280] on div "Vendor Preferences Freelancer Location Africa Asia Europe Exclusive Job Opening…" at bounding box center [568, 320] width 1136 height 640
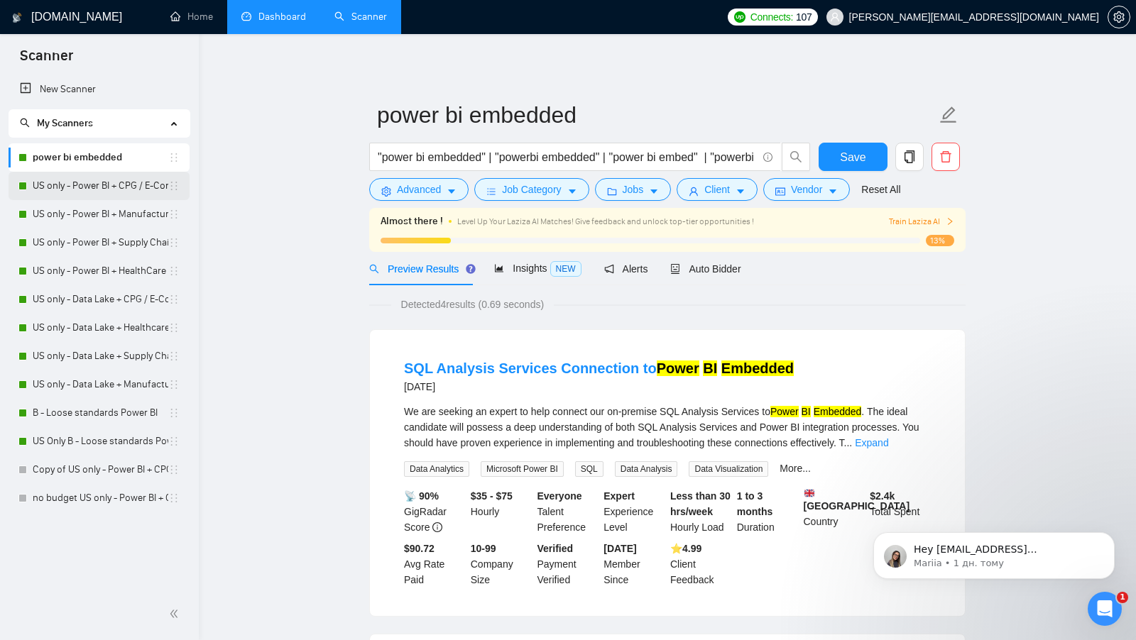
click at [74, 179] on link "US only - Power BI + CPG / E-Commerce / Retail" at bounding box center [101, 186] width 136 height 28
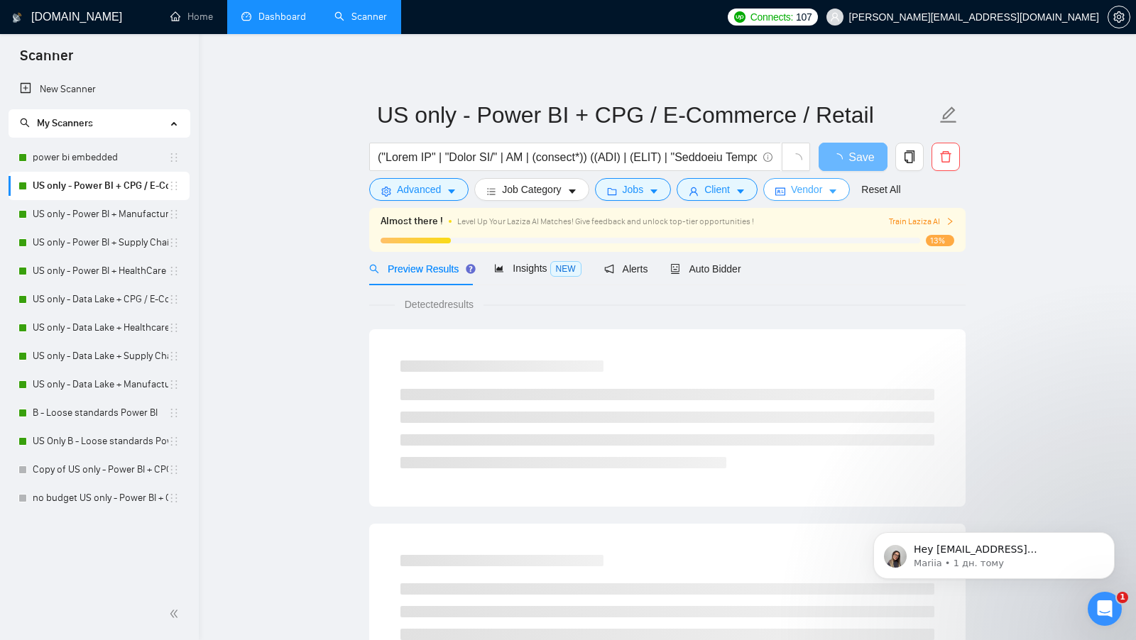
click at [794, 178] on button "Vendor" at bounding box center [806, 189] width 87 height 23
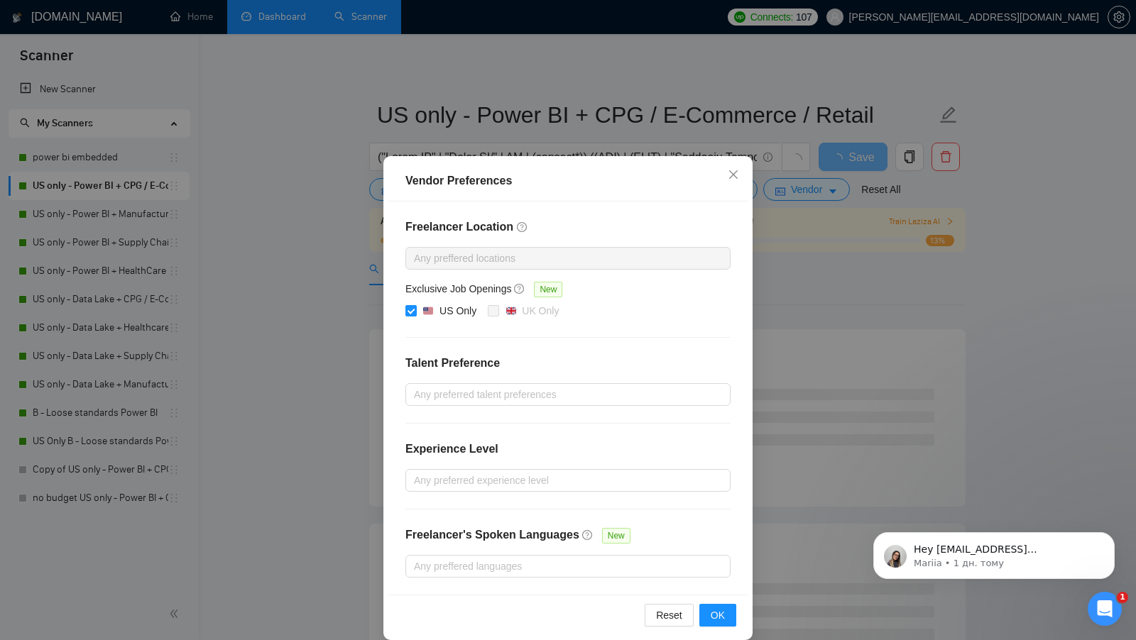
click at [786, 243] on div "Vendor Preferences Freelancer Location Any preffered locations Exclusive Job Op…" at bounding box center [568, 320] width 1136 height 640
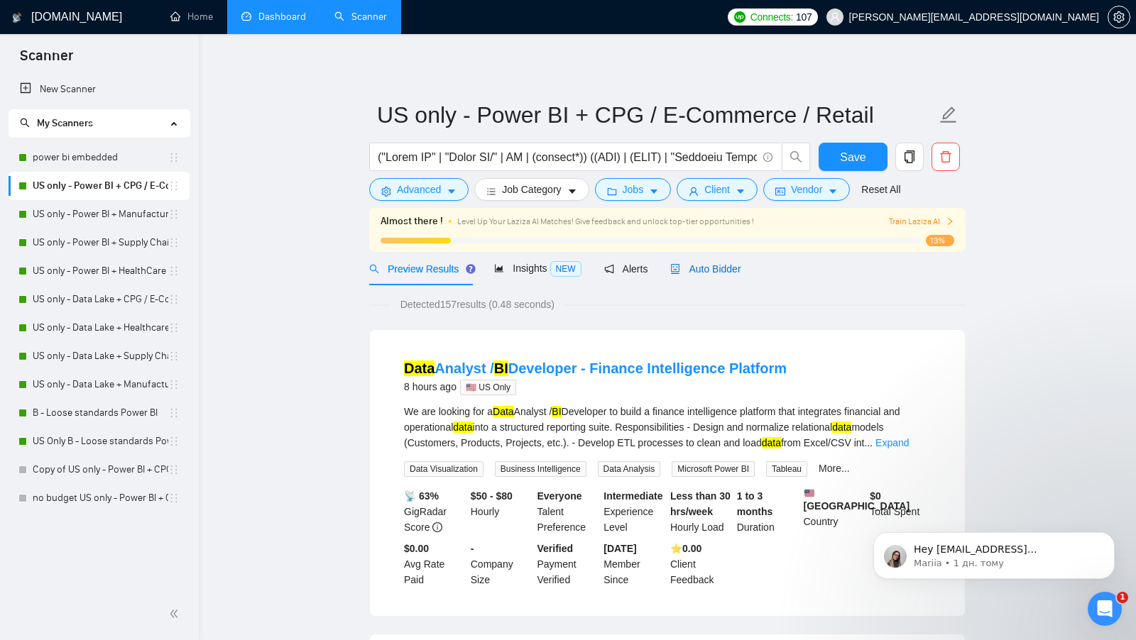
click at [732, 265] on span "Auto Bidder" at bounding box center [705, 268] width 70 height 11
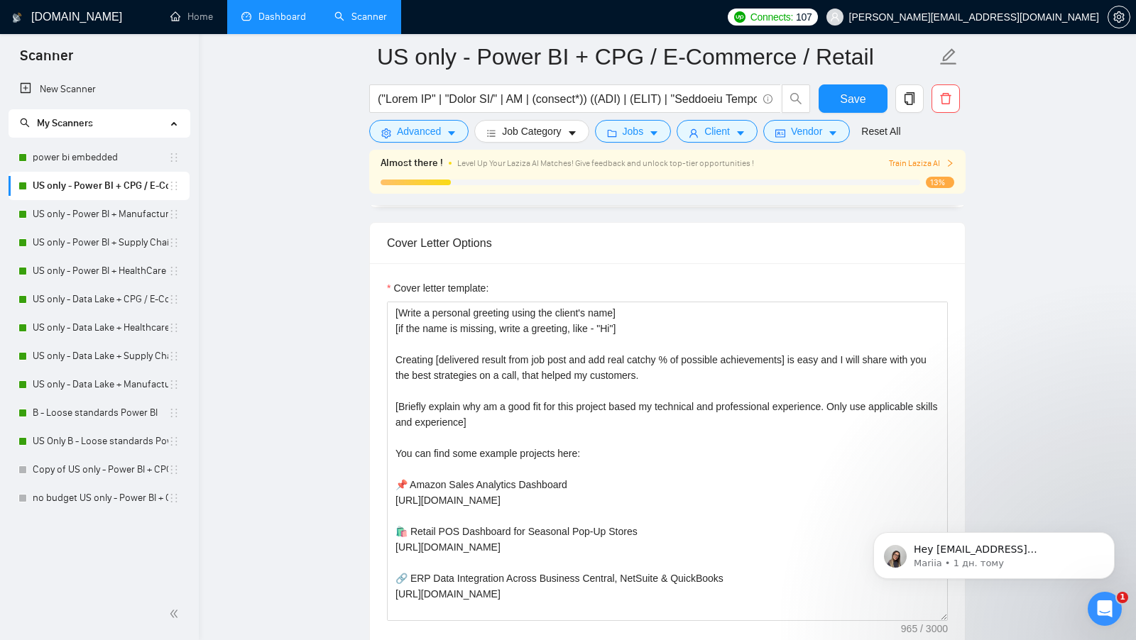
scroll to position [62, 0]
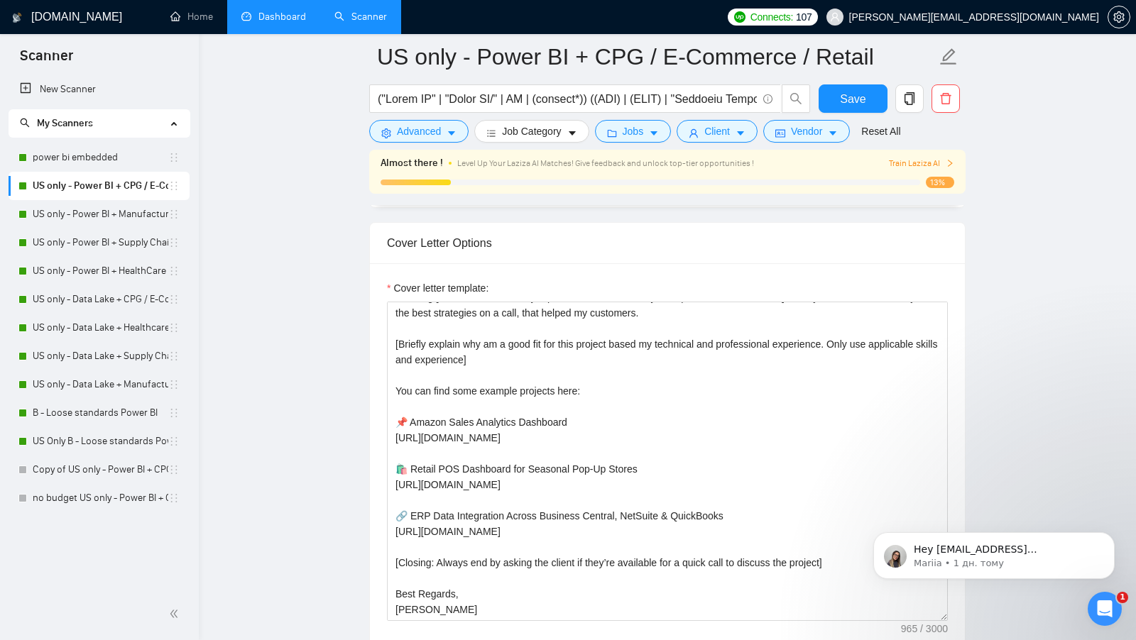
click at [295, 35] on main "US only - Power BI + CPG / E-Commerce / Retail Save Advanced Job Category Jobs …" at bounding box center [666, 594] width 891 height 4232
click at [288, 23] on link "Dashboard" at bounding box center [273, 17] width 65 height 12
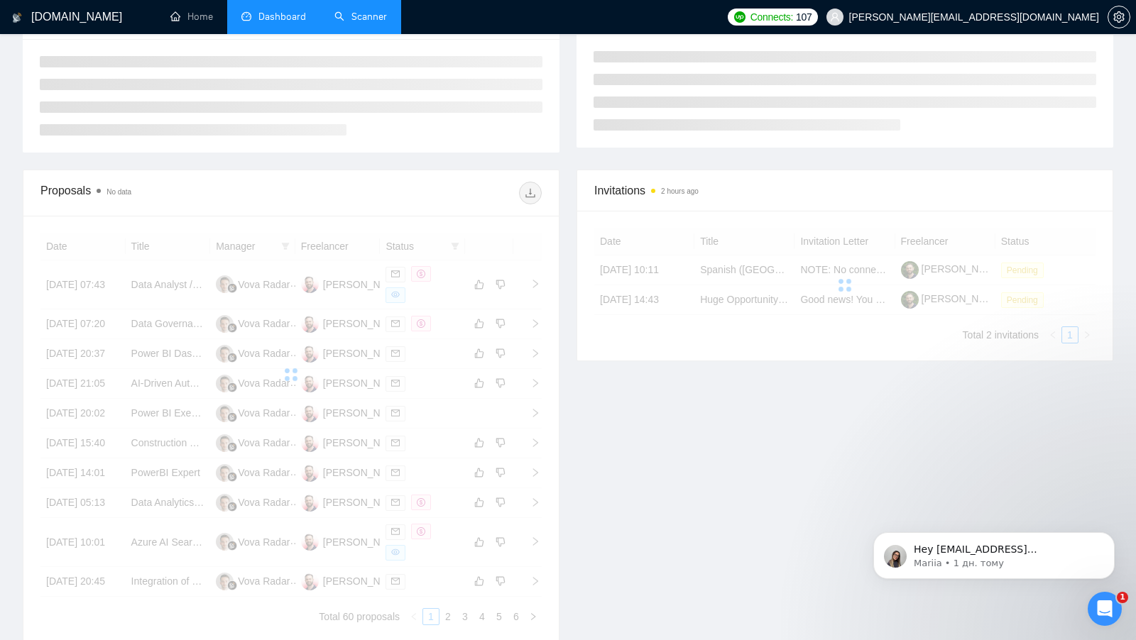
scroll to position [285, 0]
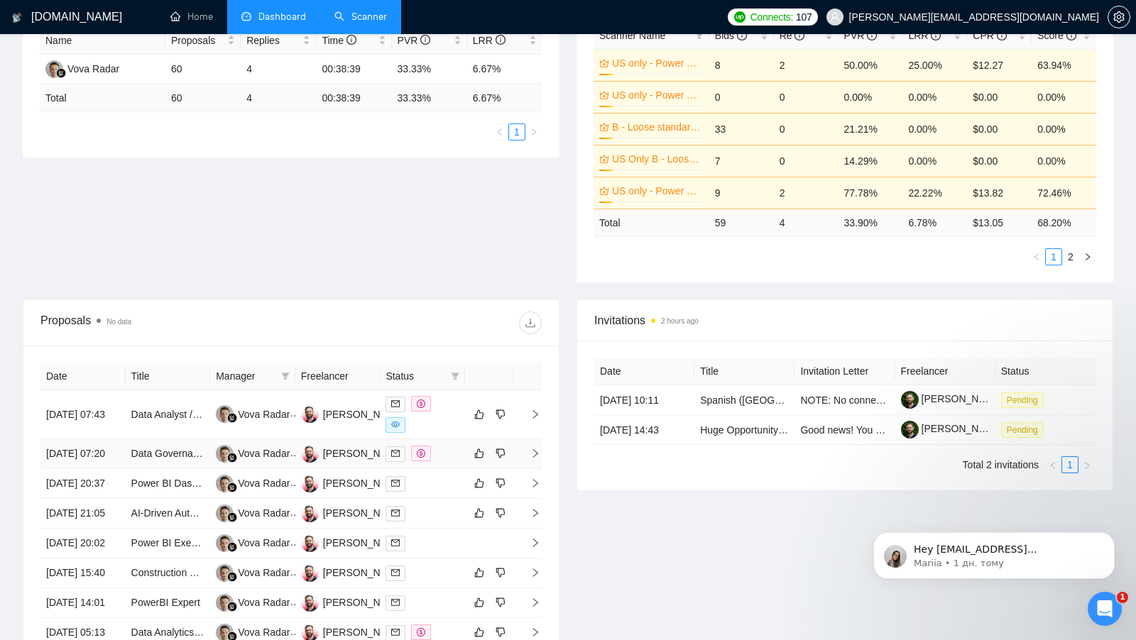
click at [449, 441] on td at bounding box center [422, 454] width 85 height 30
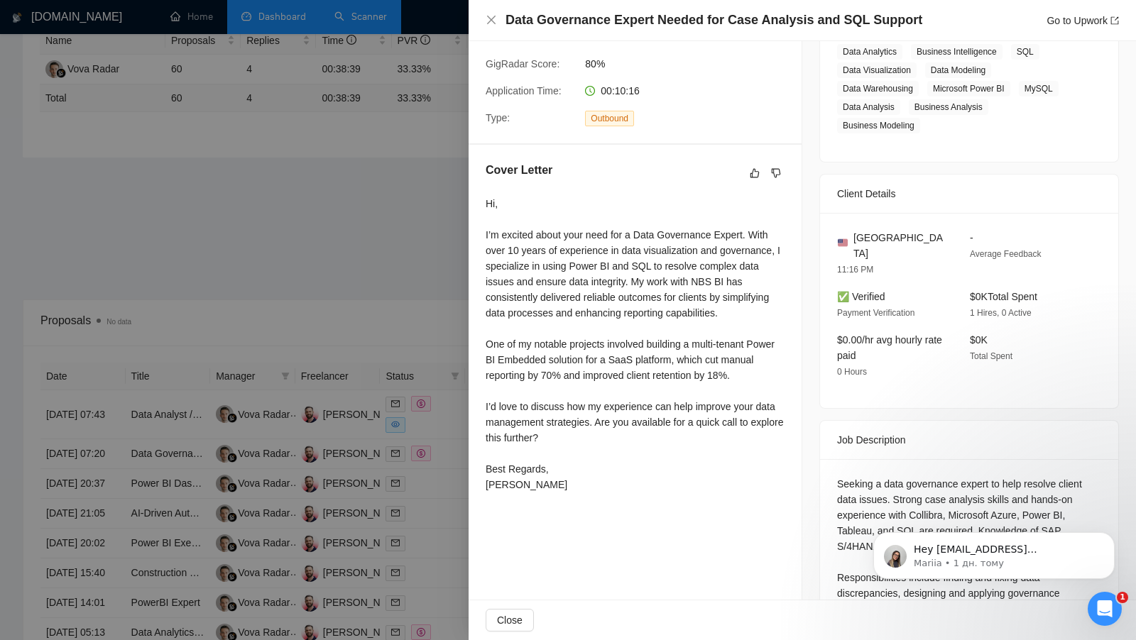
scroll to position [267, 0]
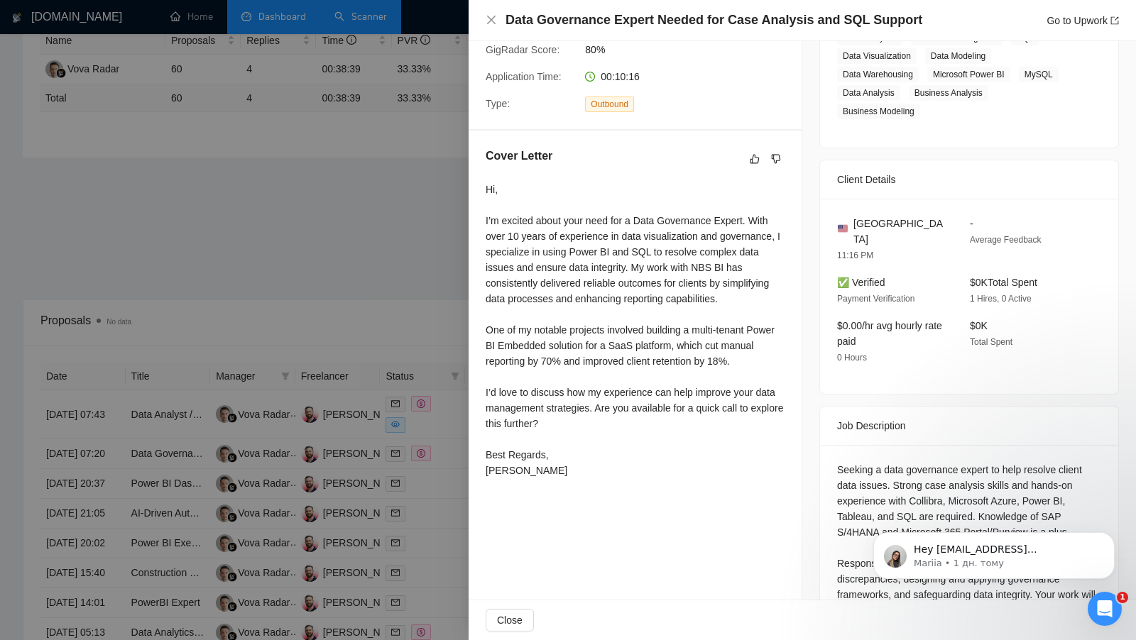
click at [319, 227] on div at bounding box center [568, 320] width 1136 height 640
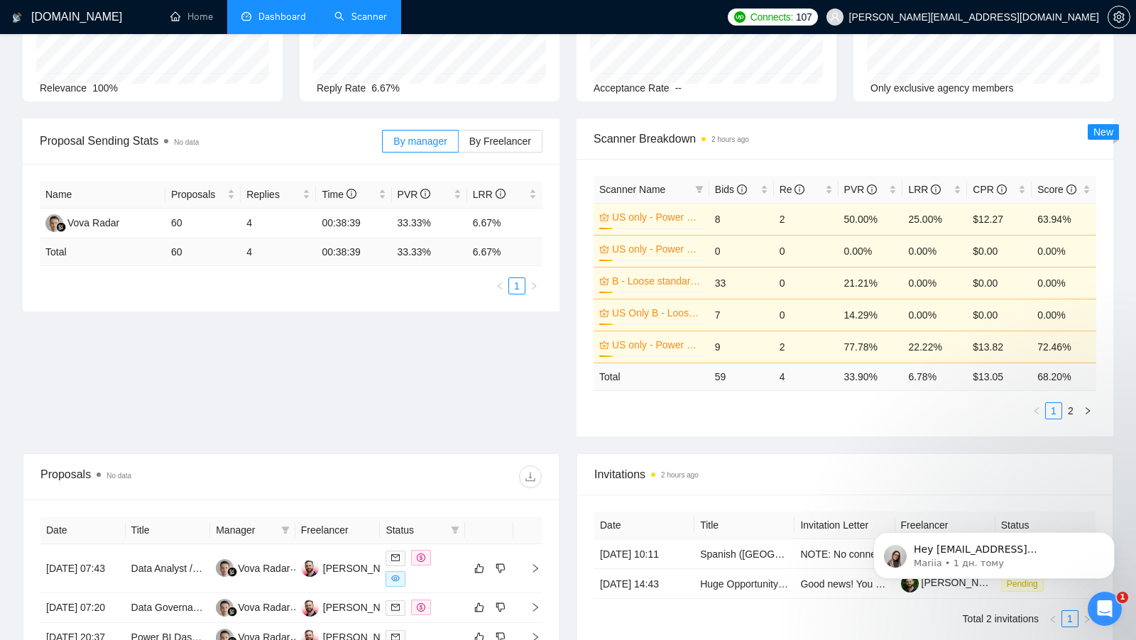
scroll to position [0, 0]
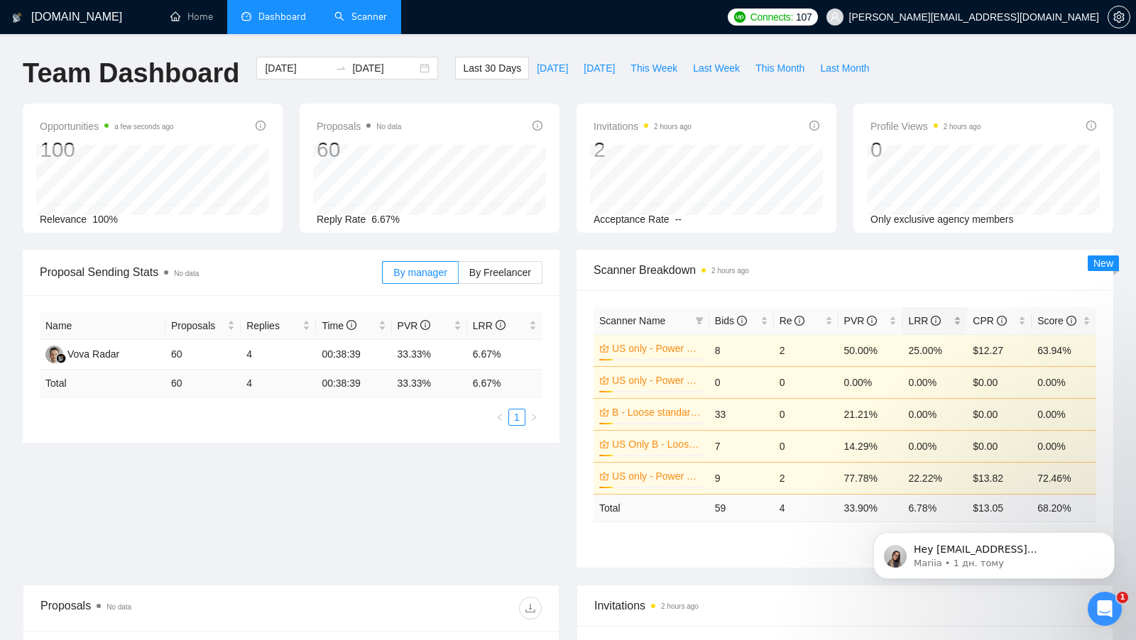
click at [952, 315] on div "LRR" at bounding box center [934, 321] width 53 height 16
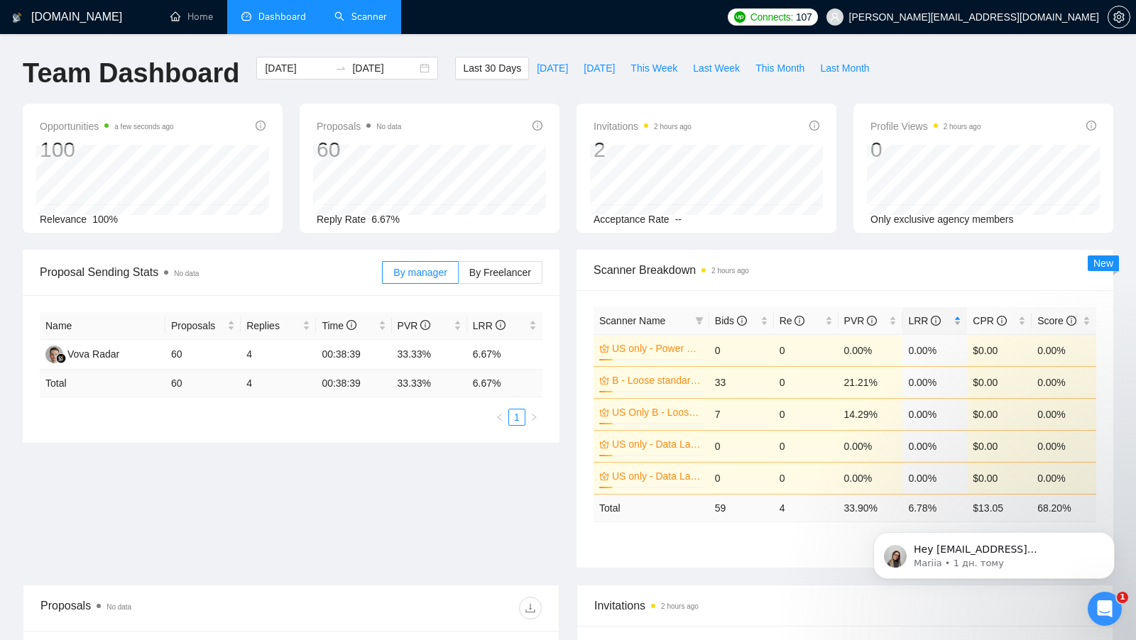
click at [957, 316] on div "LRR" at bounding box center [934, 321] width 53 height 16
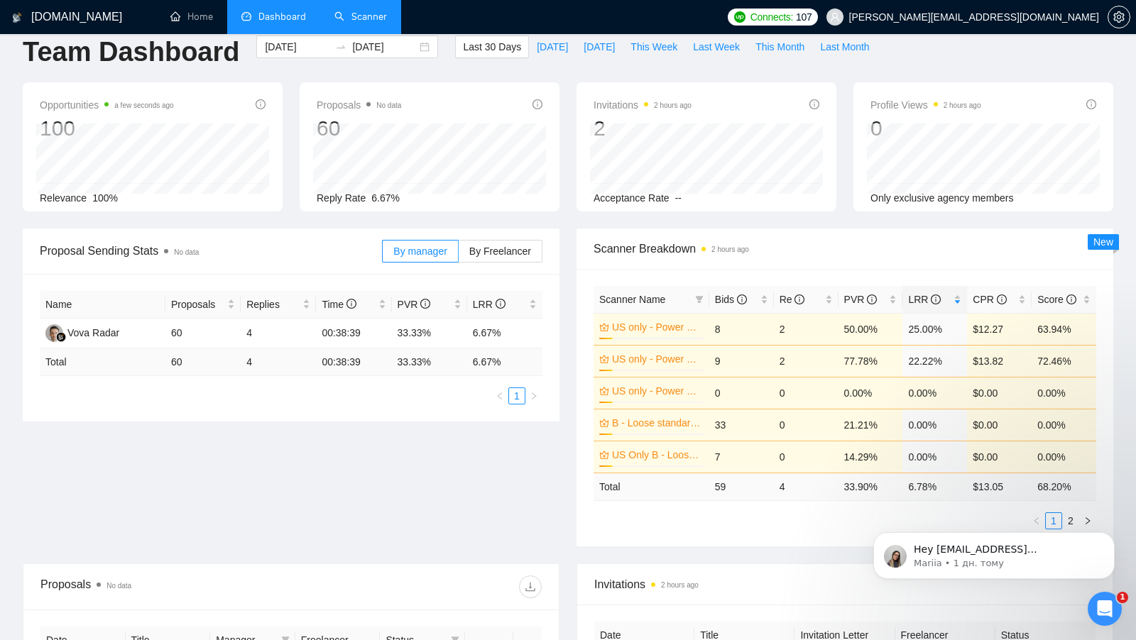
scroll to position [23, 0]
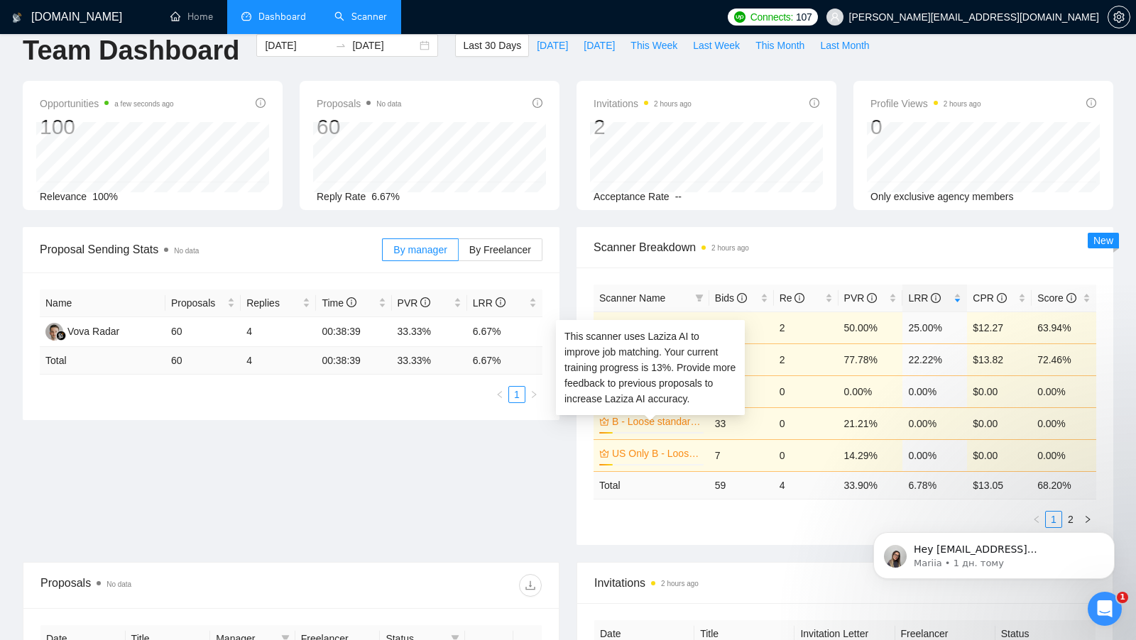
click at [669, 419] on link "B - Loose standards Power BI" at bounding box center [656, 422] width 89 height 16
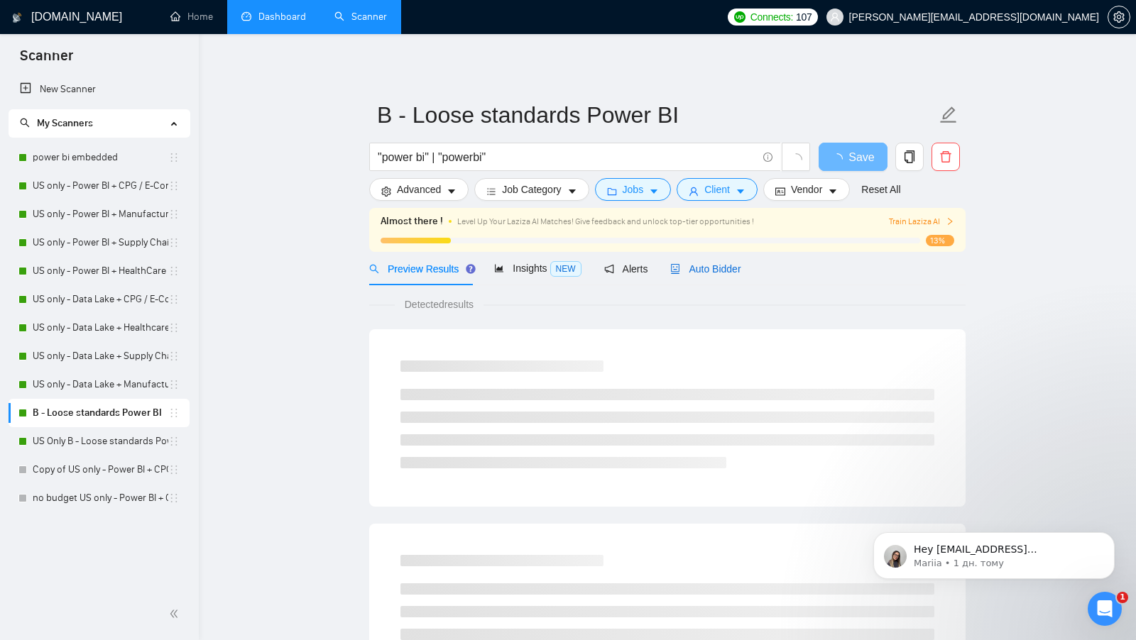
click at [709, 271] on span "Auto Bidder" at bounding box center [705, 268] width 70 height 11
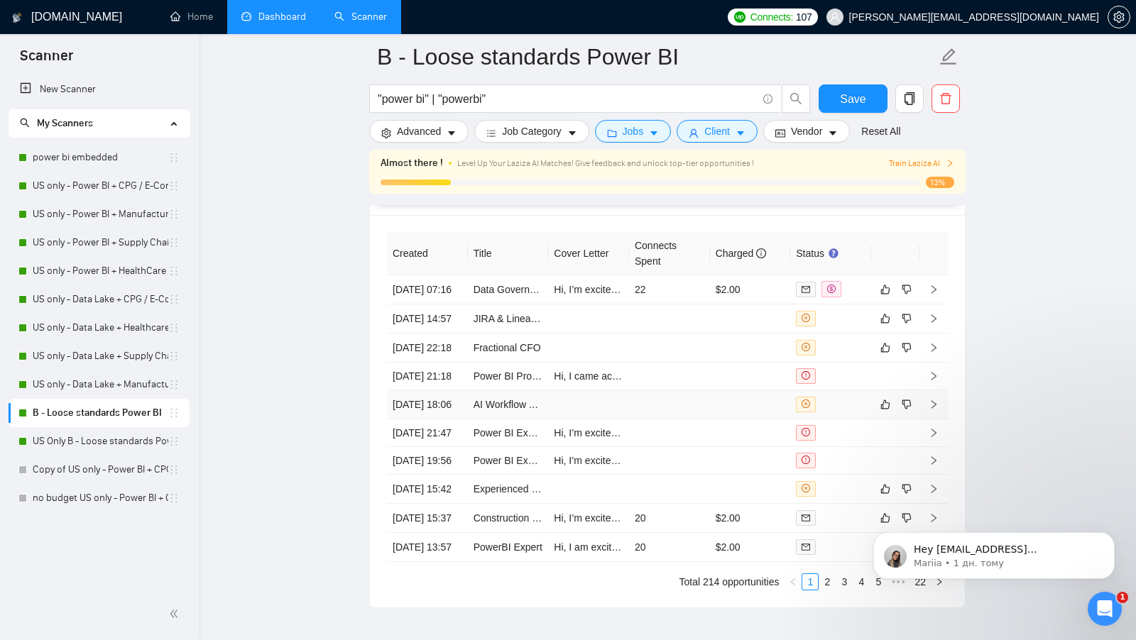
scroll to position [3659, 0]
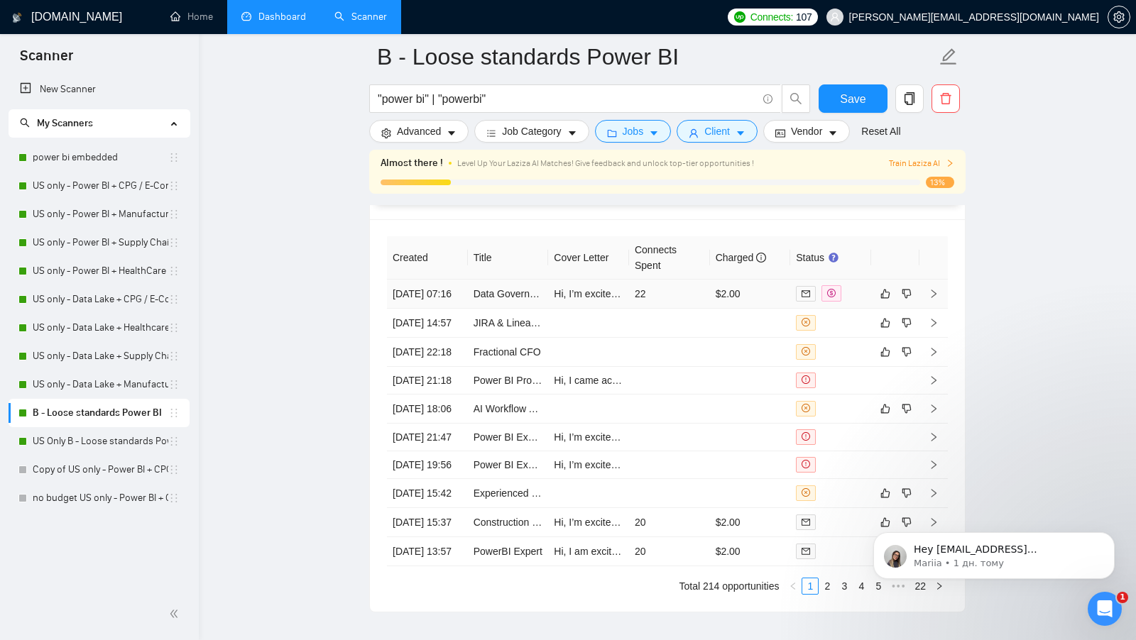
click at [748, 290] on td "$2.00" at bounding box center [750, 294] width 81 height 29
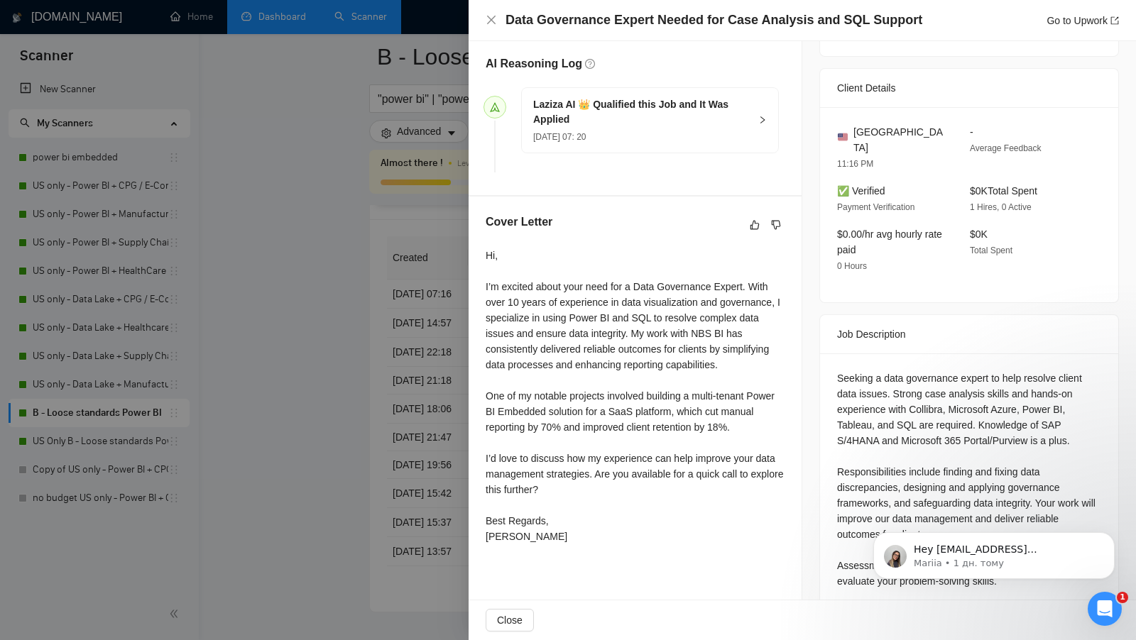
scroll to position [369, 0]
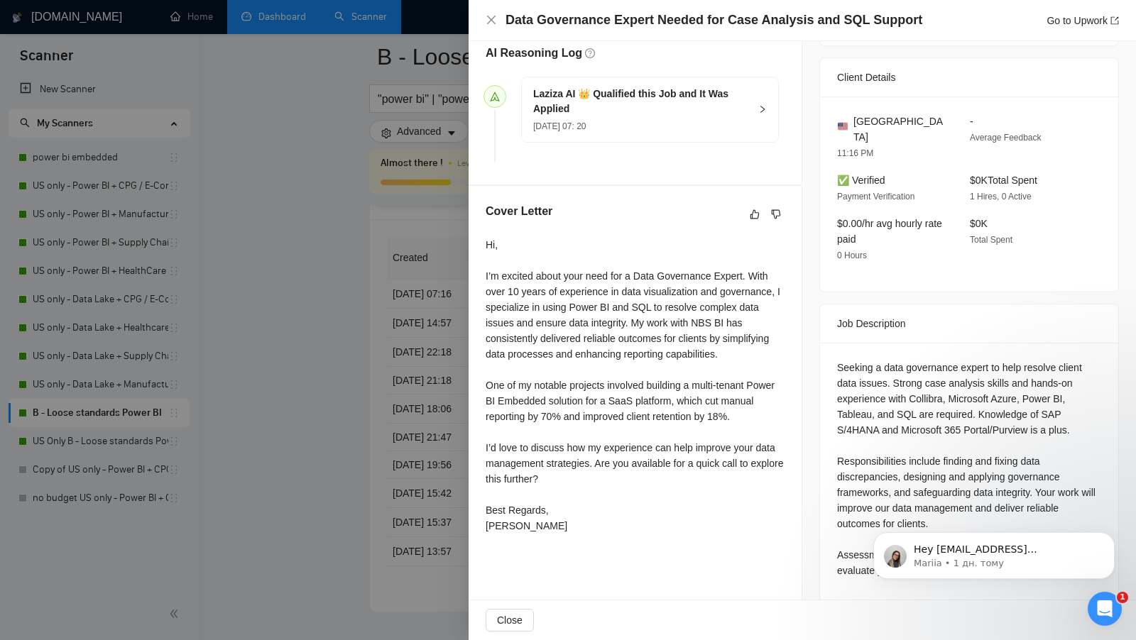
click at [324, 373] on div at bounding box center [568, 320] width 1136 height 640
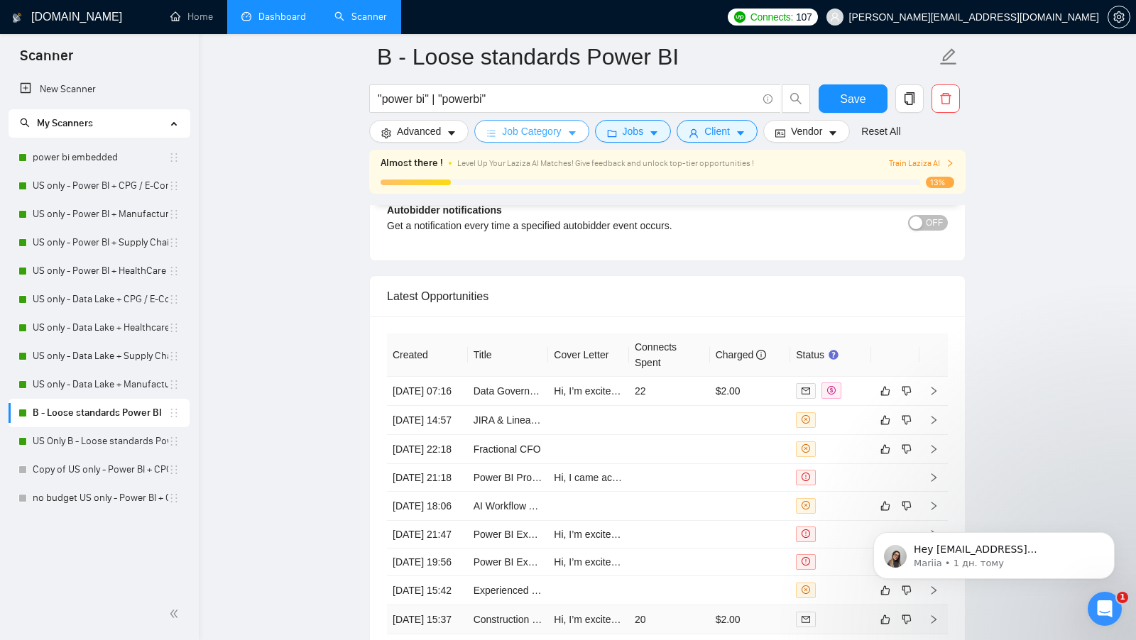
scroll to position [3496, 0]
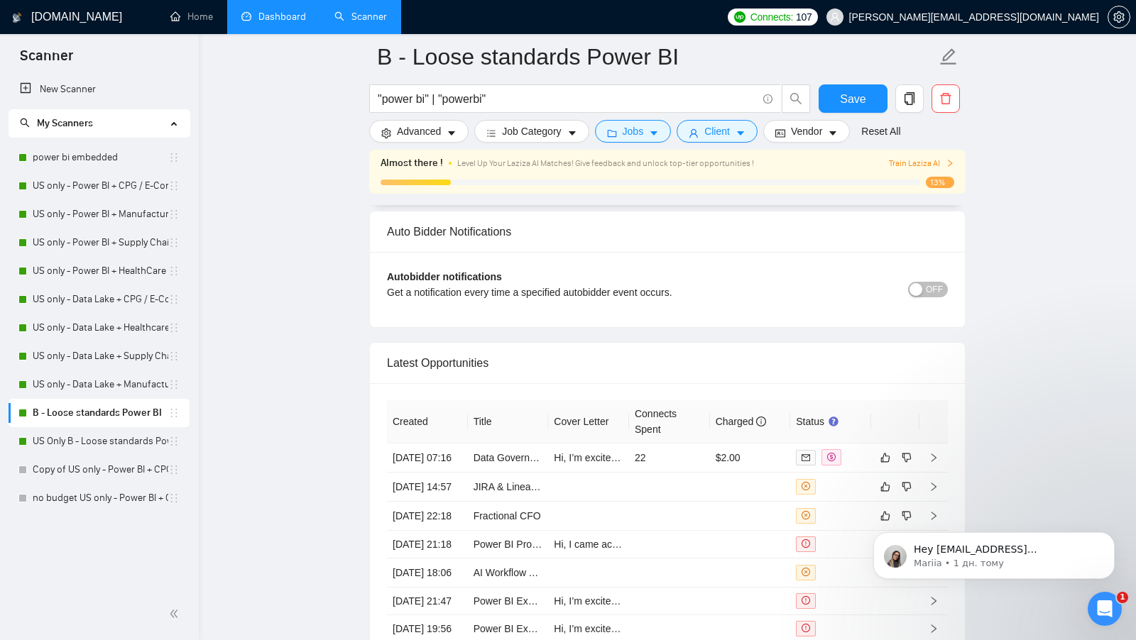
click at [295, 11] on link "Dashboard" at bounding box center [273, 17] width 65 height 12
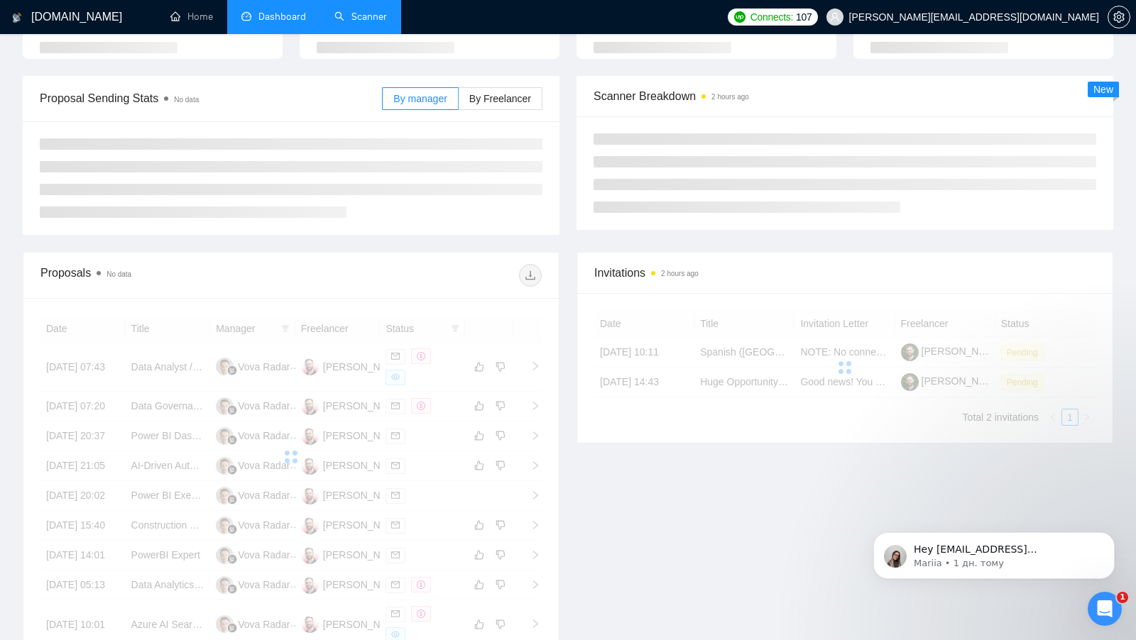
scroll to position [123, 0]
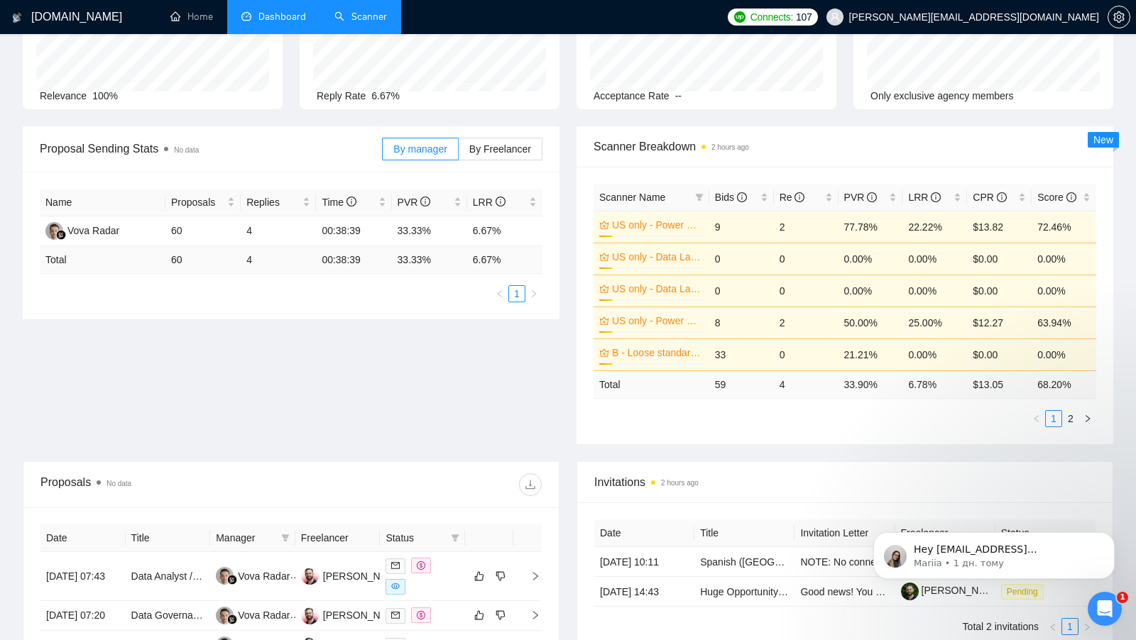
click at [664, 226] on link "US only - Power BI + CPG / E-Commerce / Retail" at bounding box center [656, 225] width 89 height 16
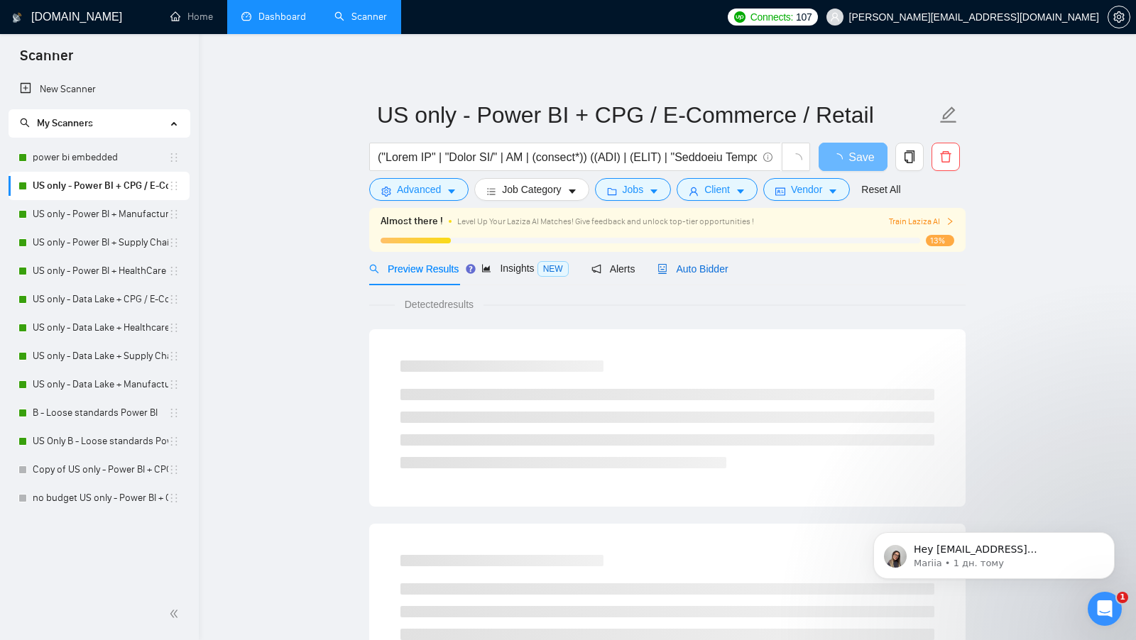
click at [690, 273] on span "Auto Bidder" at bounding box center [692, 268] width 70 height 11
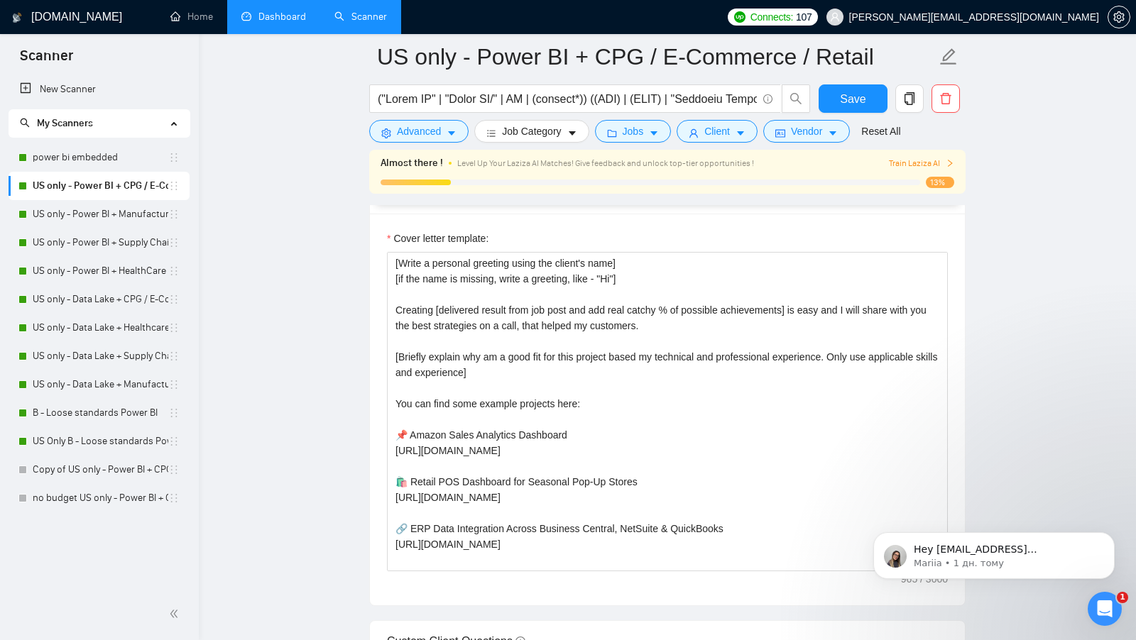
click at [276, 23] on link "Dashboard" at bounding box center [273, 17] width 65 height 12
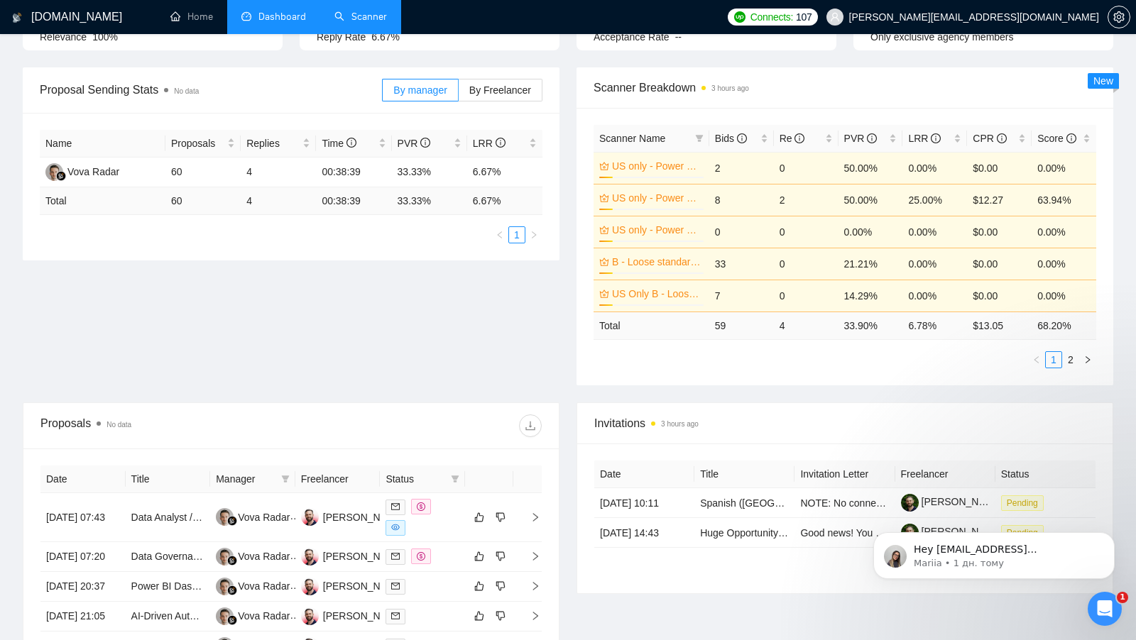
scroll to position [179, 0]
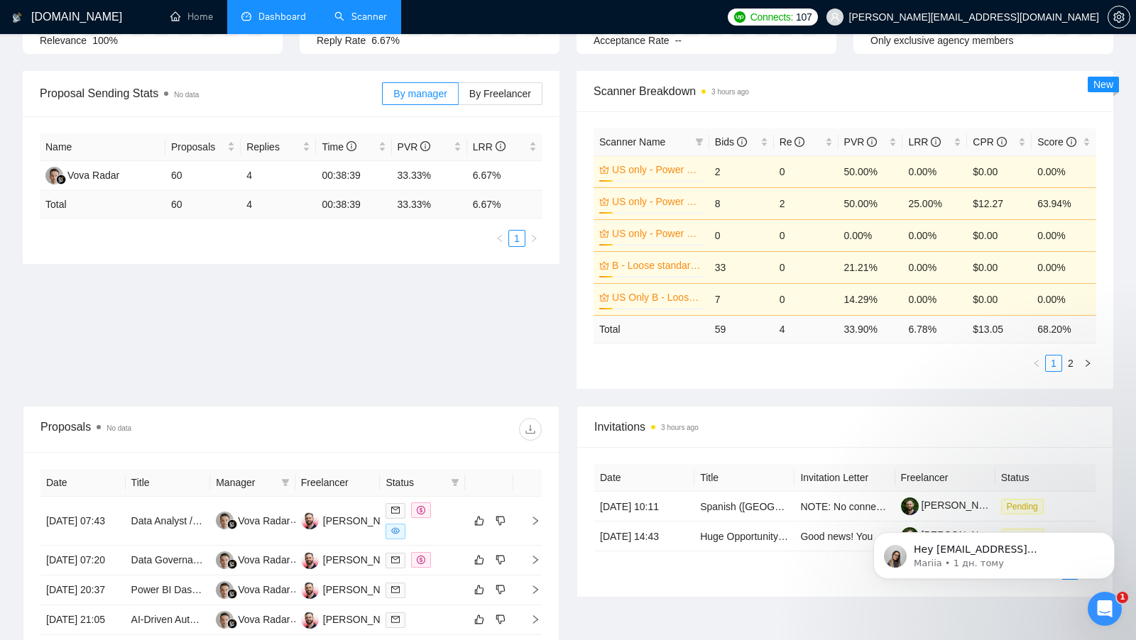
click at [367, 11] on link "Scanner" at bounding box center [360, 17] width 53 height 12
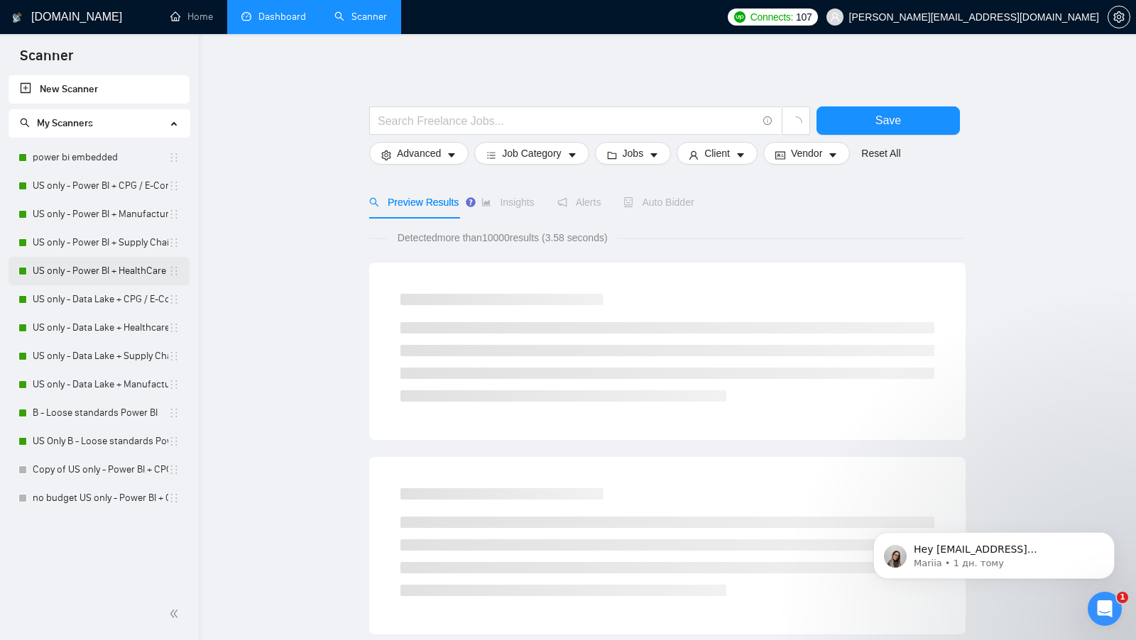
click at [95, 269] on link "US only - Power BI + HealthCare" at bounding box center [101, 271] width 136 height 28
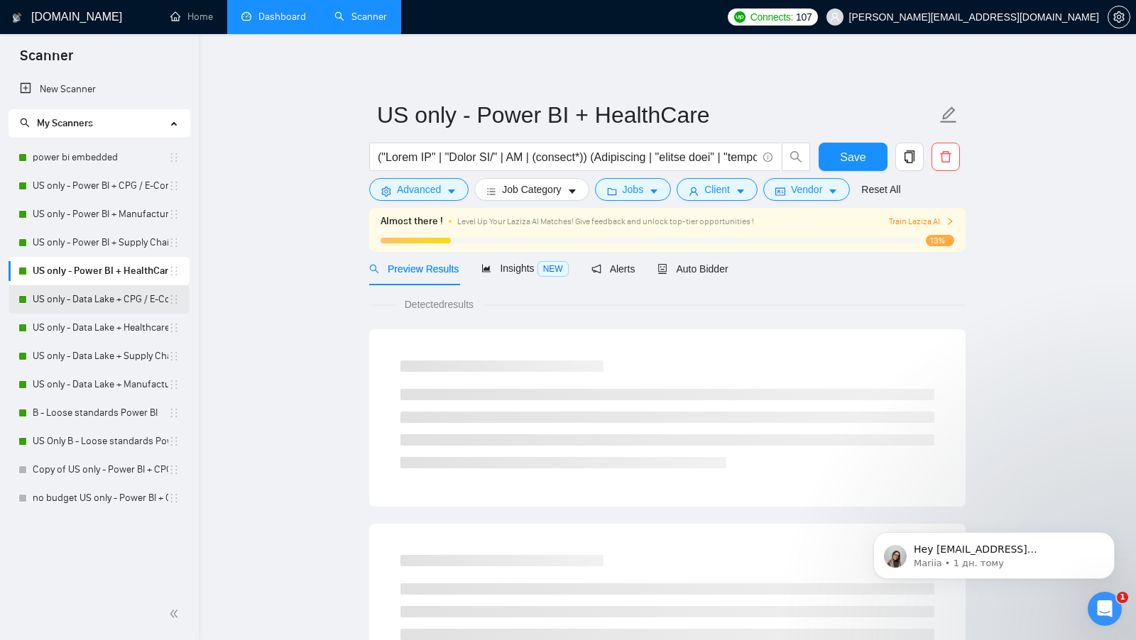
click at [92, 292] on link "US only - Data Lake + CPG / E-Commerce / Retail" at bounding box center [101, 299] width 136 height 28
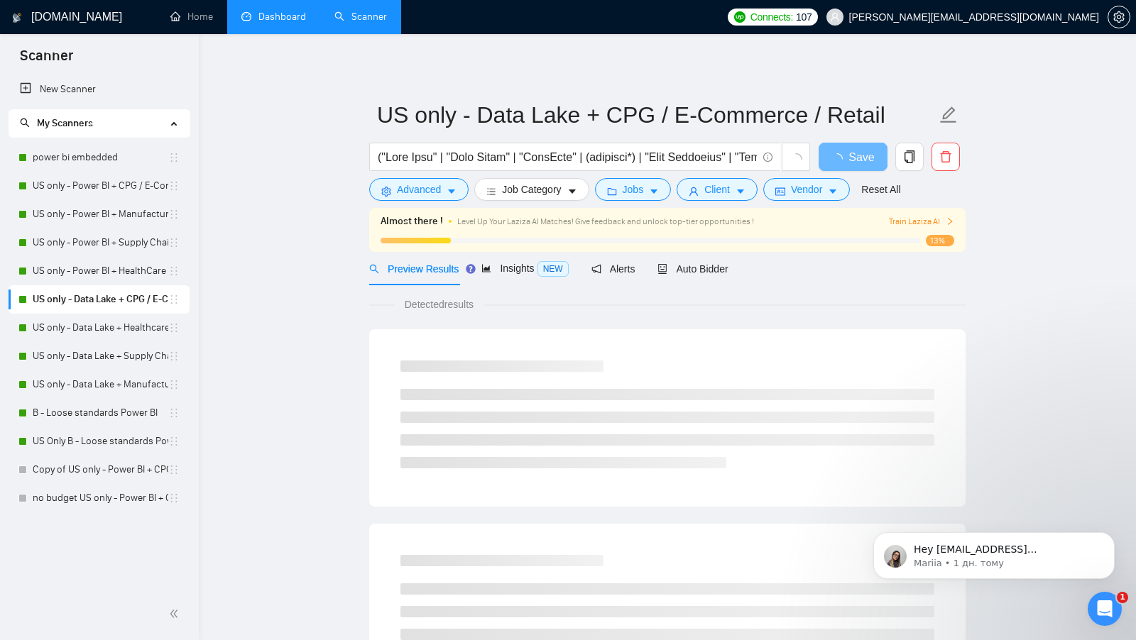
click at [830, 211] on div "Almost there ! Level Up Your Laziza AI Matches! Give feedback and unlock top-ti…" at bounding box center [667, 230] width 596 height 44
click at [833, 199] on button "Vendor" at bounding box center [806, 189] width 87 height 23
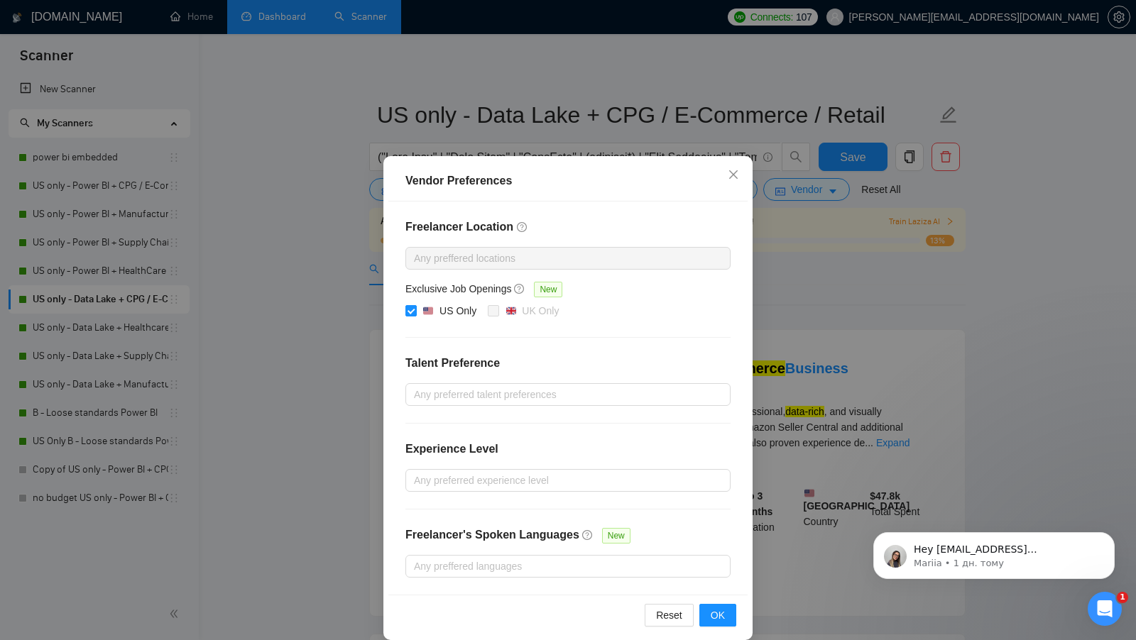
click at [813, 339] on div "Vendor Preferences Freelancer Location Any preffered locations Exclusive Job Op…" at bounding box center [568, 320] width 1136 height 640
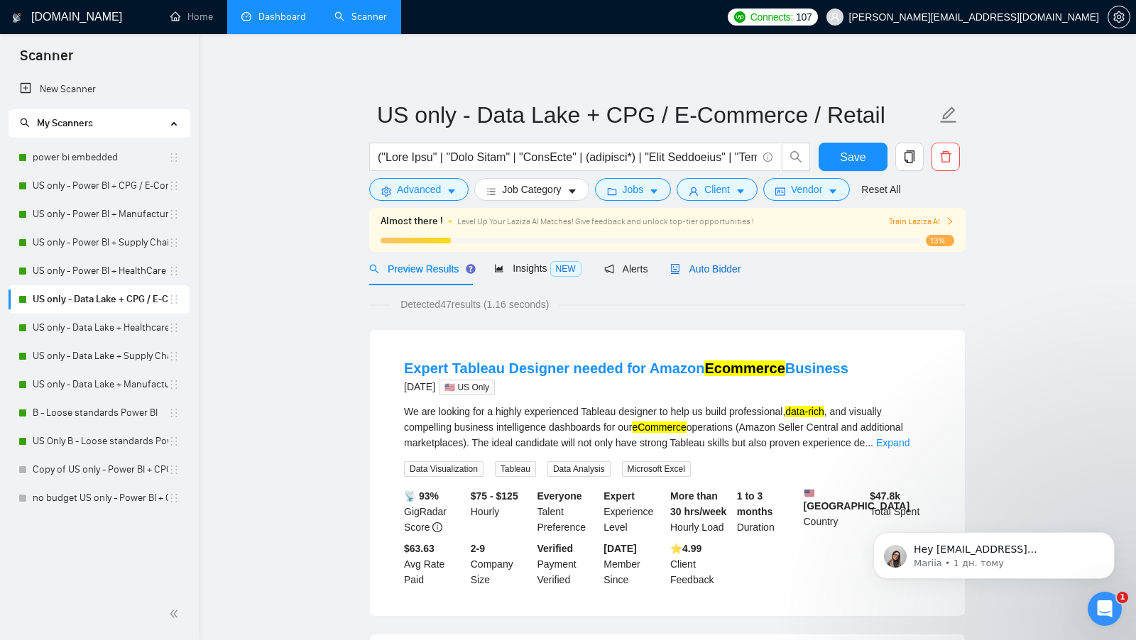
click at [715, 273] on span "Auto Bidder" at bounding box center [705, 268] width 70 height 11
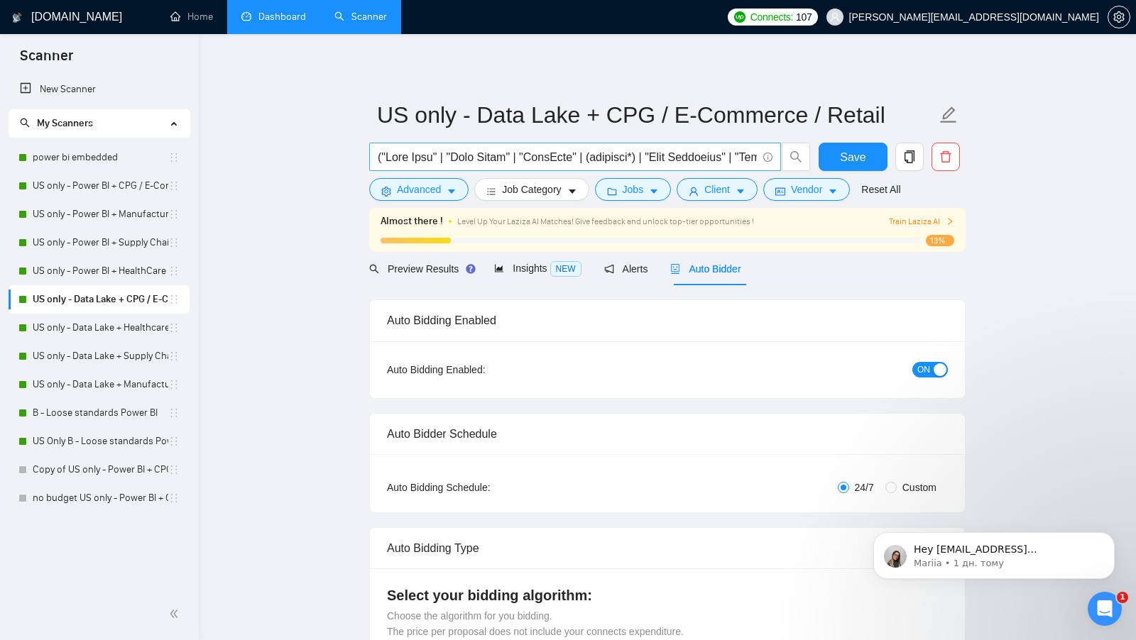
click at [452, 146] on span at bounding box center [575, 157] width 412 height 28
click at [427, 186] on span "Advanced" at bounding box center [419, 190] width 44 height 16
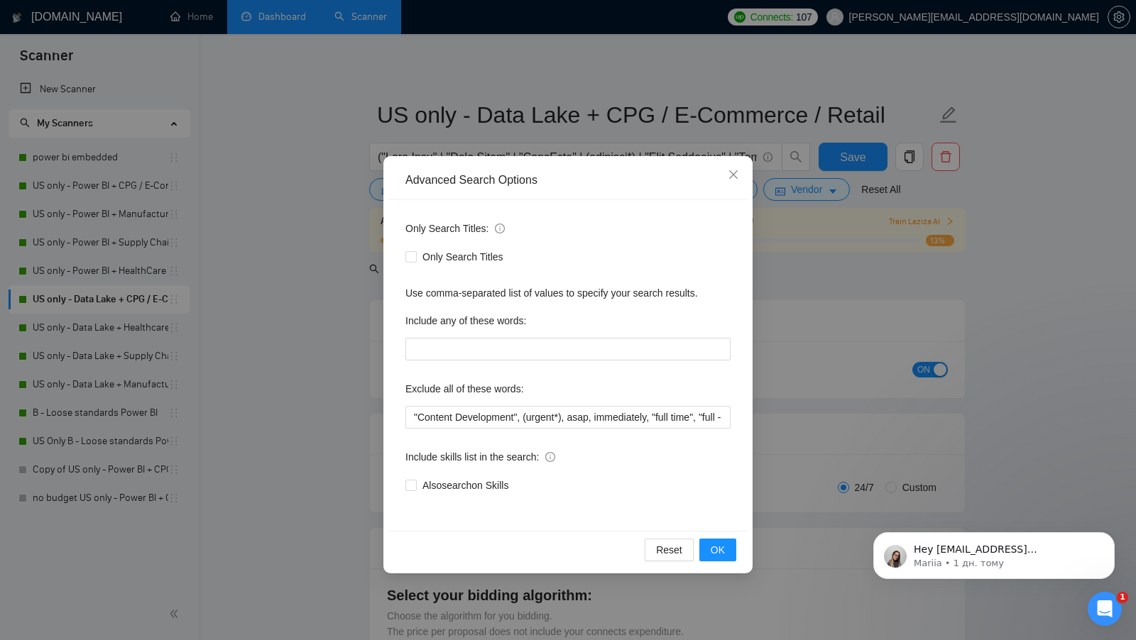
click at [353, 308] on div "Advanced Search Options Only Search Titles: Only Search Titles Use comma-separa…" at bounding box center [568, 320] width 1136 height 640
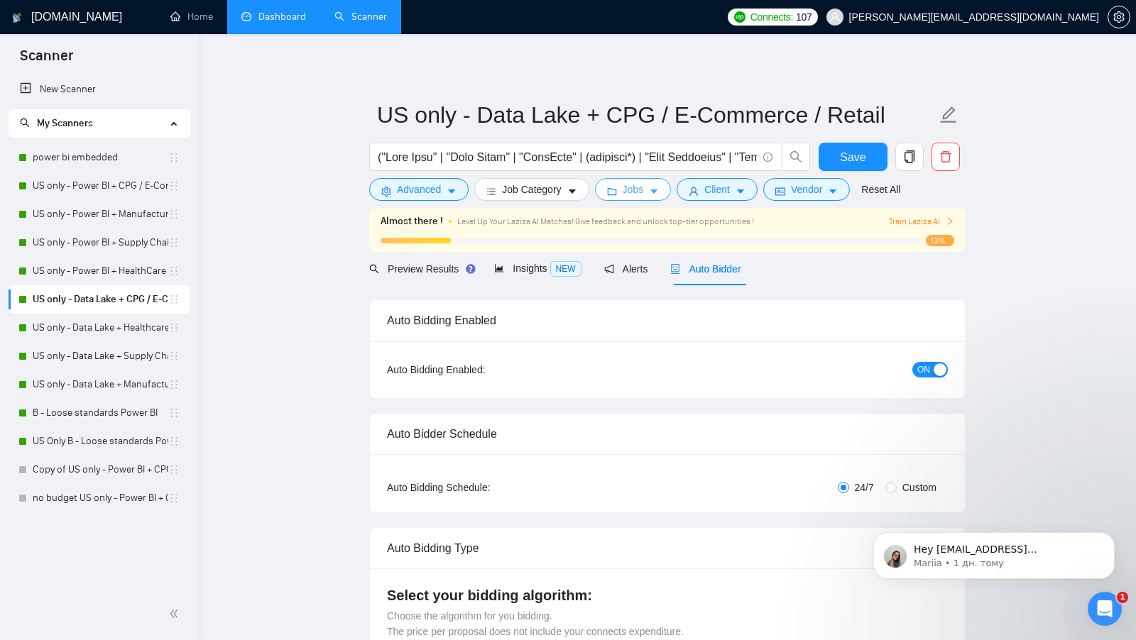
click at [634, 183] on span "Jobs" at bounding box center [632, 190] width 21 height 16
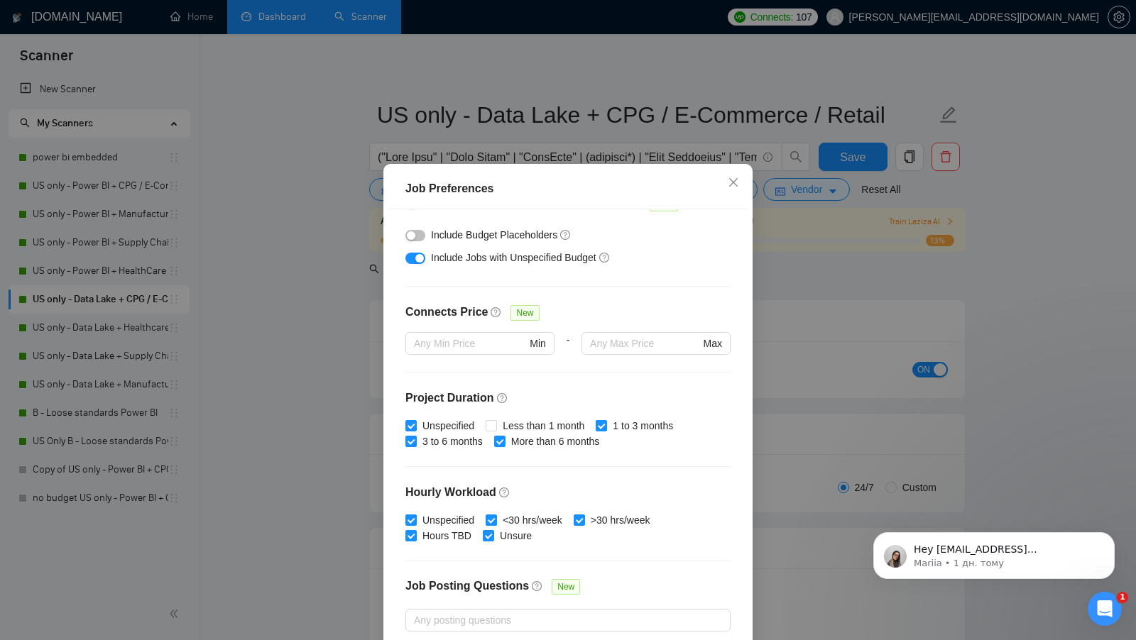
scroll to position [350, 0]
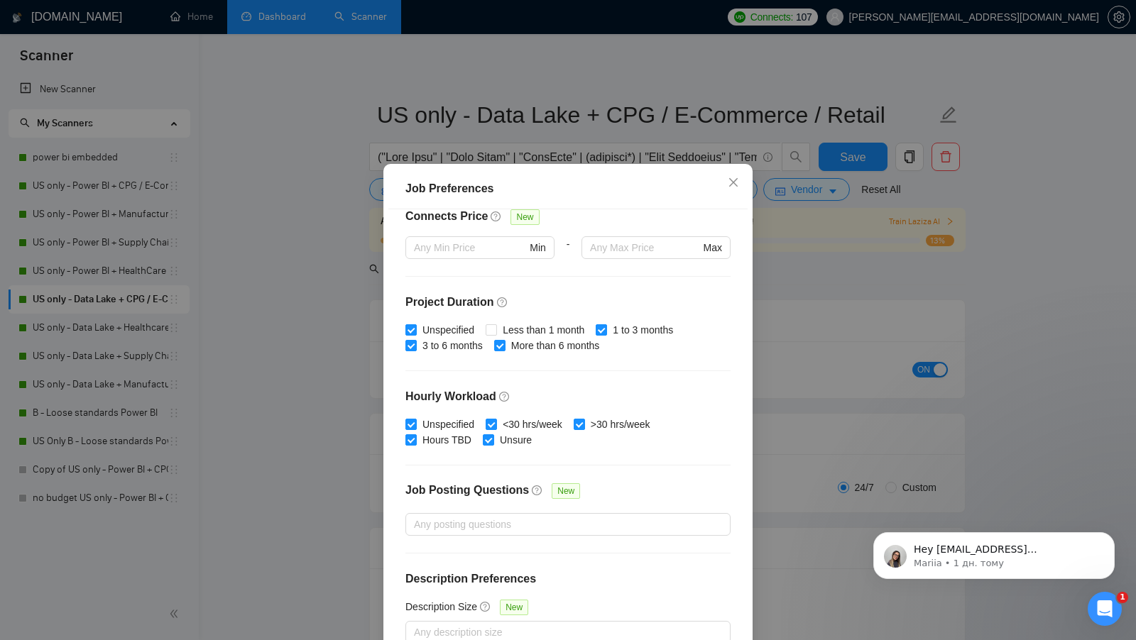
click at [793, 285] on div "Job Preferences Budget Project Type All Fixed Price Hourly Rate Fixed Price Bud…" at bounding box center [568, 320] width 1136 height 640
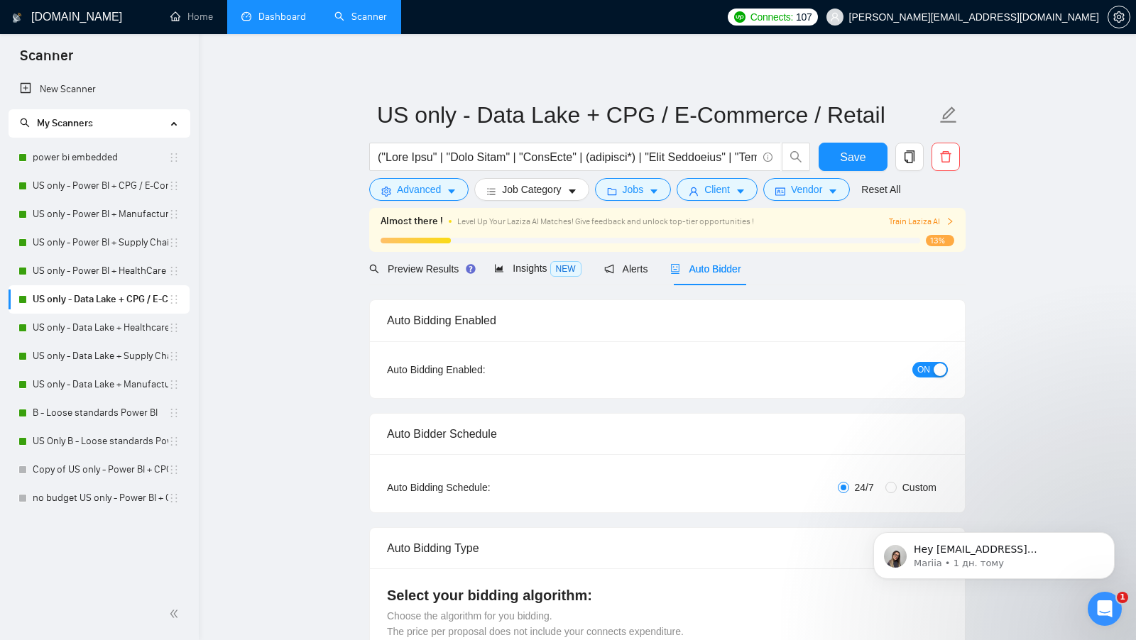
click at [733, 204] on form "US only - Data Lake + CPG / E-Commerce / Retail Save Advanced Job Category Jobs…" at bounding box center [667, 150] width 596 height 116
click at [733, 198] on button "Client" at bounding box center [716, 189] width 81 height 23
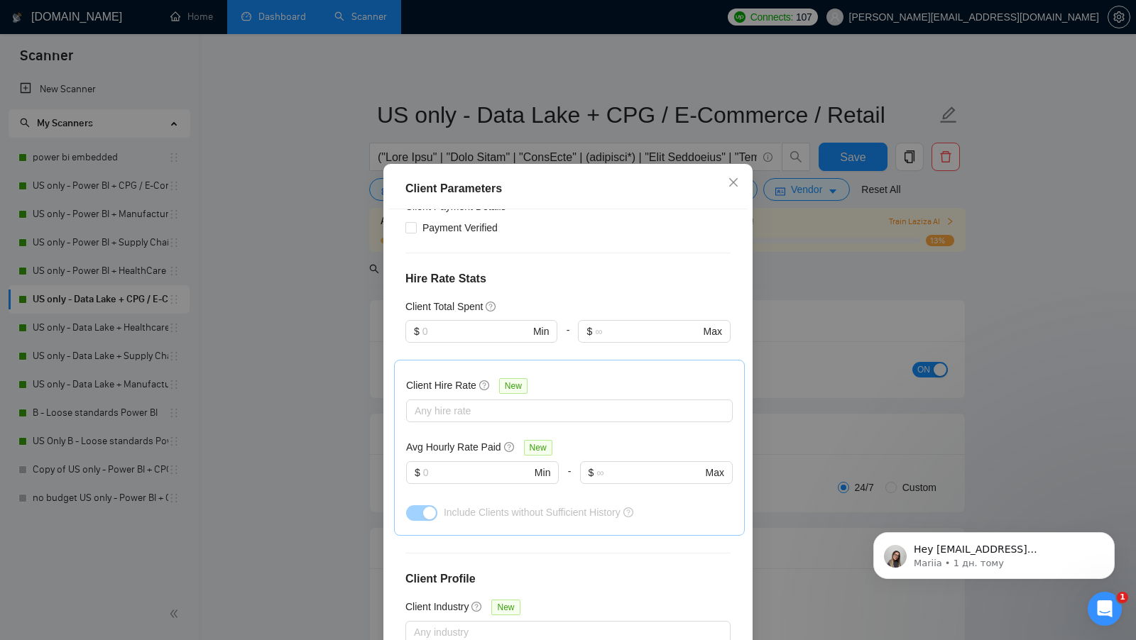
scroll to position [308, 0]
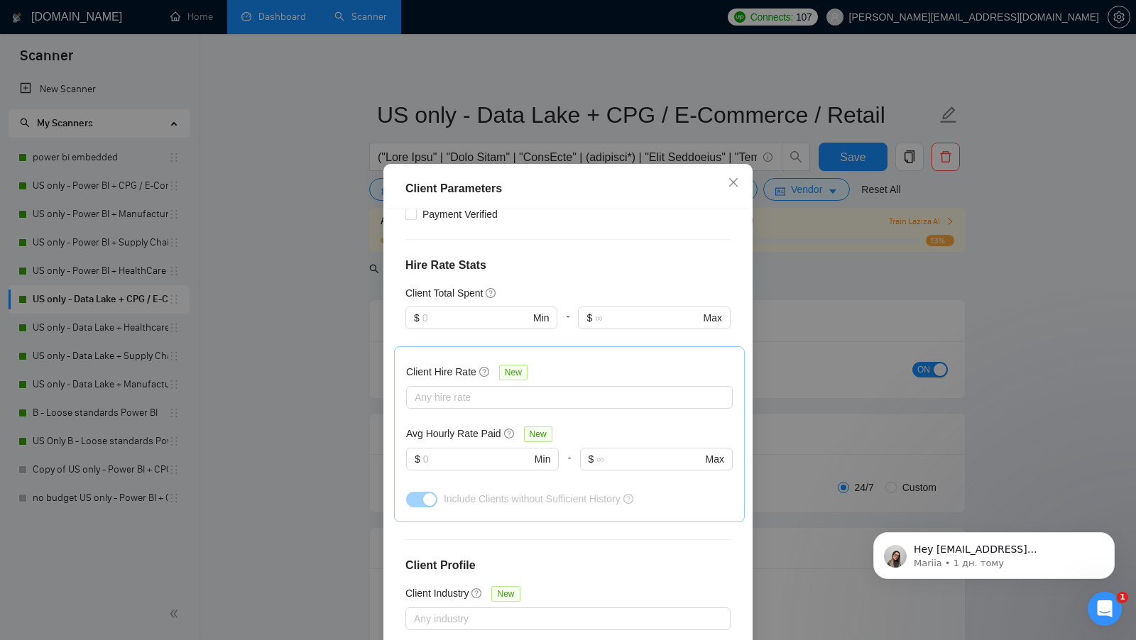
click at [779, 327] on div "Client Parameters Client Location Include Client Countries Americas Europe Excl…" at bounding box center [568, 320] width 1136 height 640
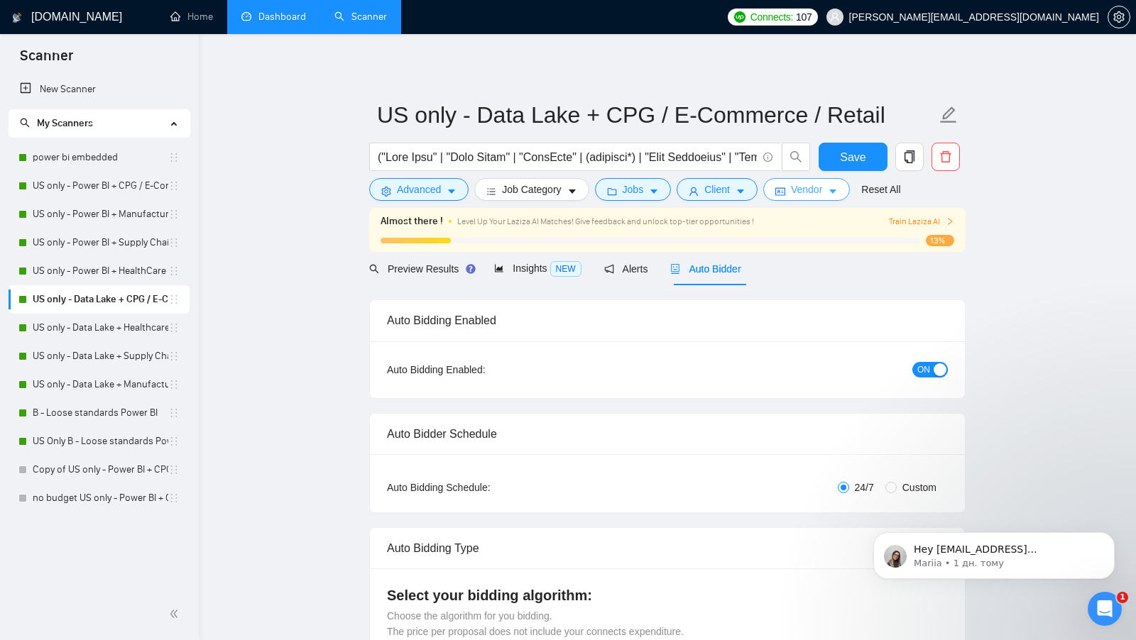
click at [809, 198] on button "Vendor" at bounding box center [806, 189] width 87 height 23
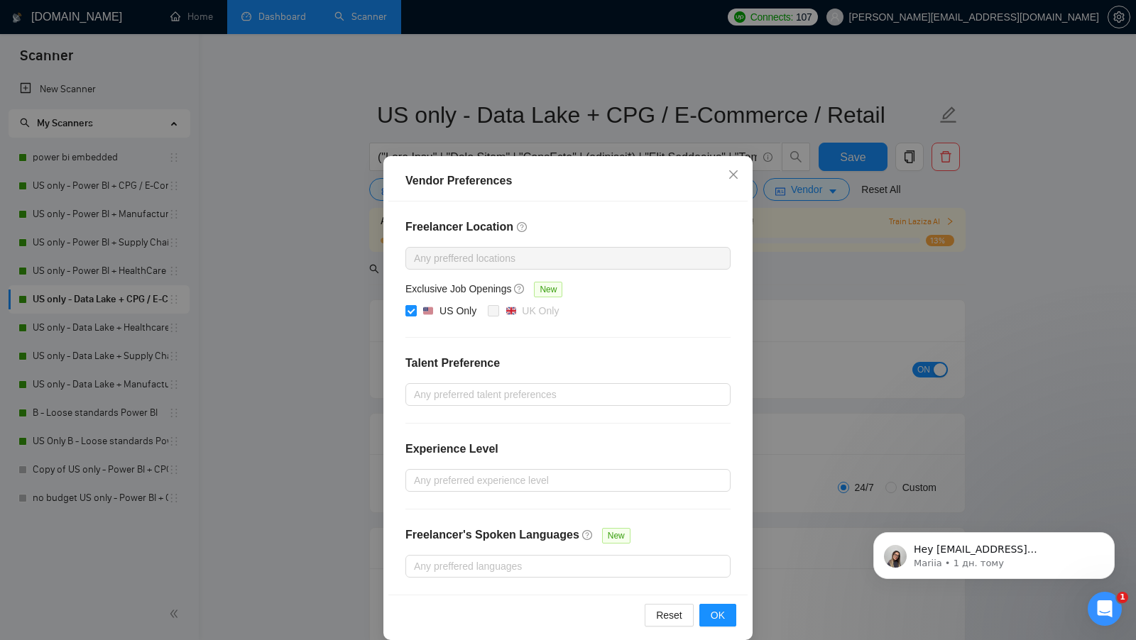
click at [775, 290] on div "Vendor Preferences Freelancer Location Any preffered locations Exclusive Job Op…" at bounding box center [568, 320] width 1136 height 640
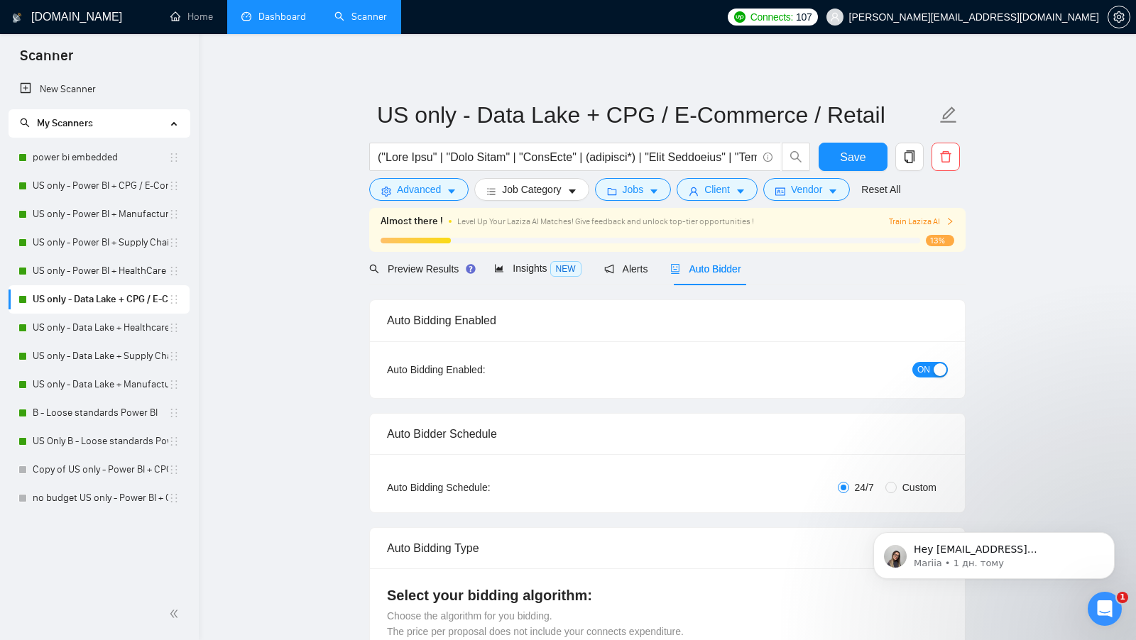
click at [265, 23] on link "Dashboard" at bounding box center [273, 17] width 65 height 12
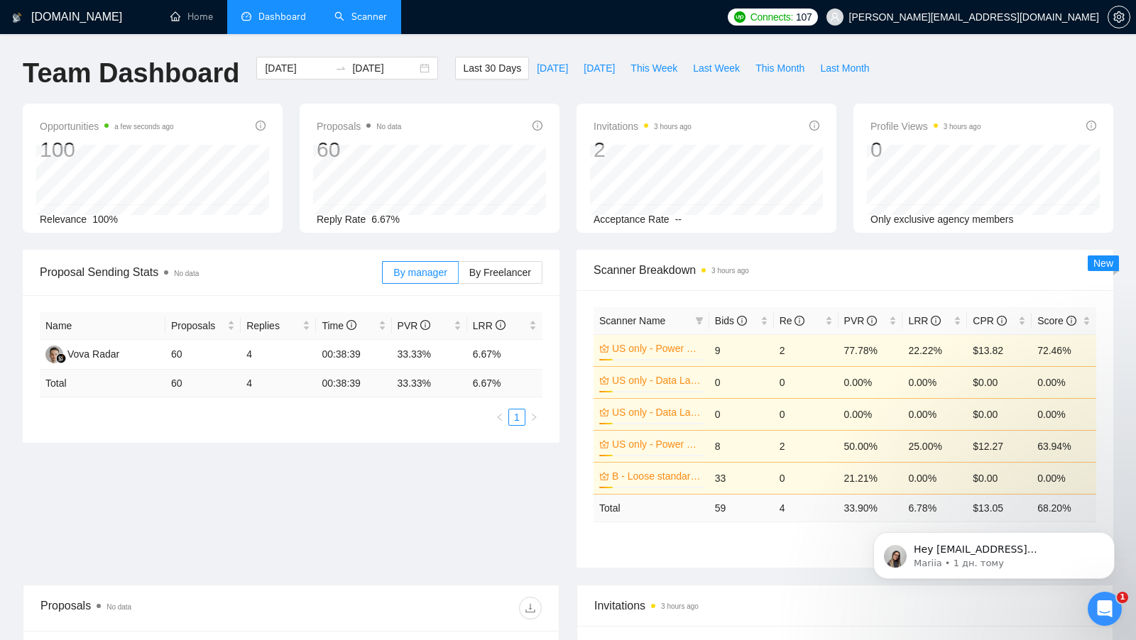
click at [1130, 19] on div "Connects: 107 michael@nbsbi.com" at bounding box center [928, 17] width 416 height 34
click at [1126, 19] on span "setting" at bounding box center [1118, 16] width 21 height 11
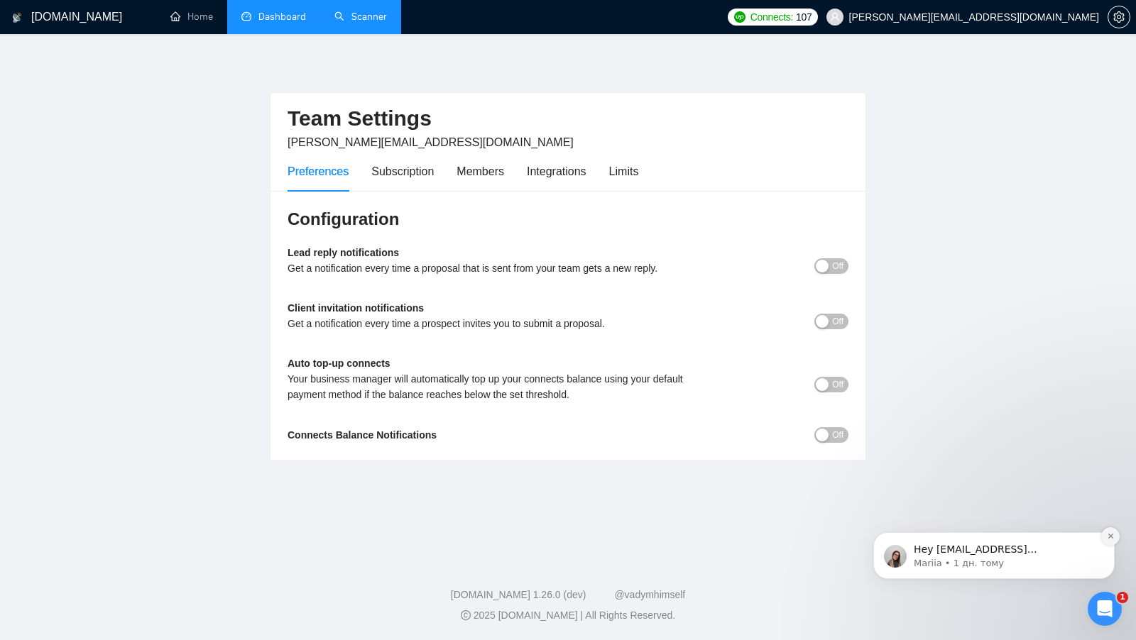
click at [1107, 537] on icon "Dismiss notification" at bounding box center [1111, 536] width 8 height 8
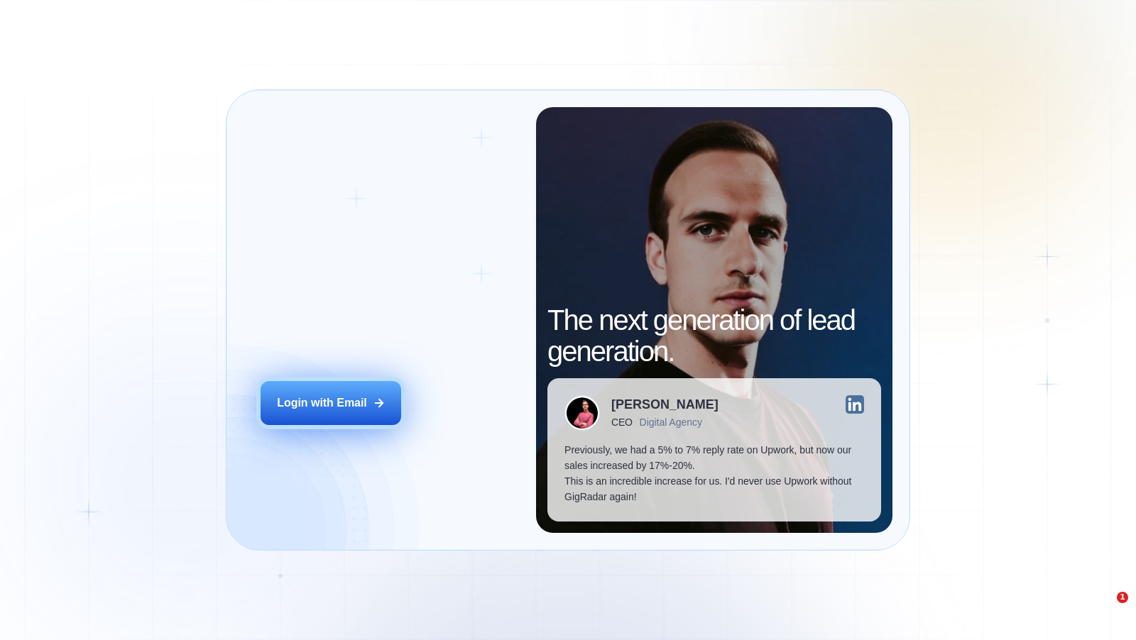
click at [363, 414] on button "Login with Email" at bounding box center [330, 403] width 141 height 44
